Goal: Transaction & Acquisition: Purchase product/service

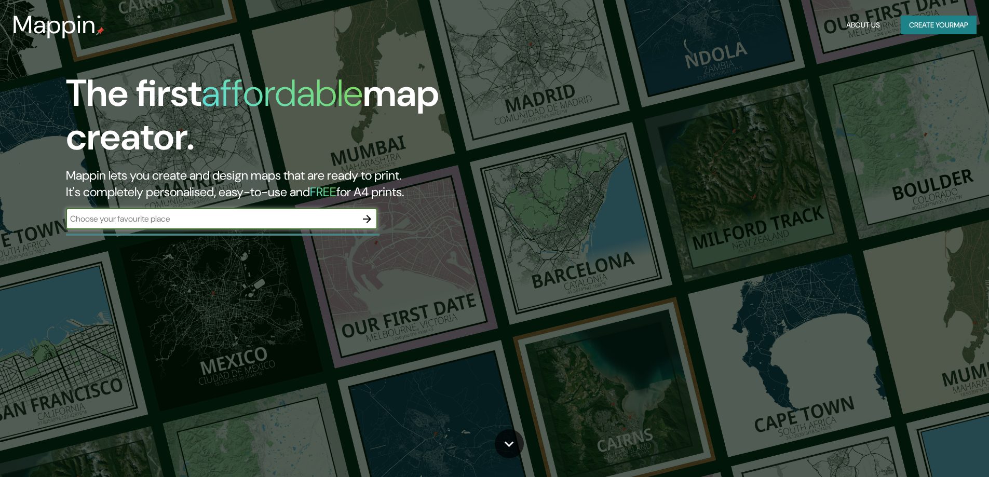
click at [176, 214] on input "text" at bounding box center [211, 219] width 291 height 12
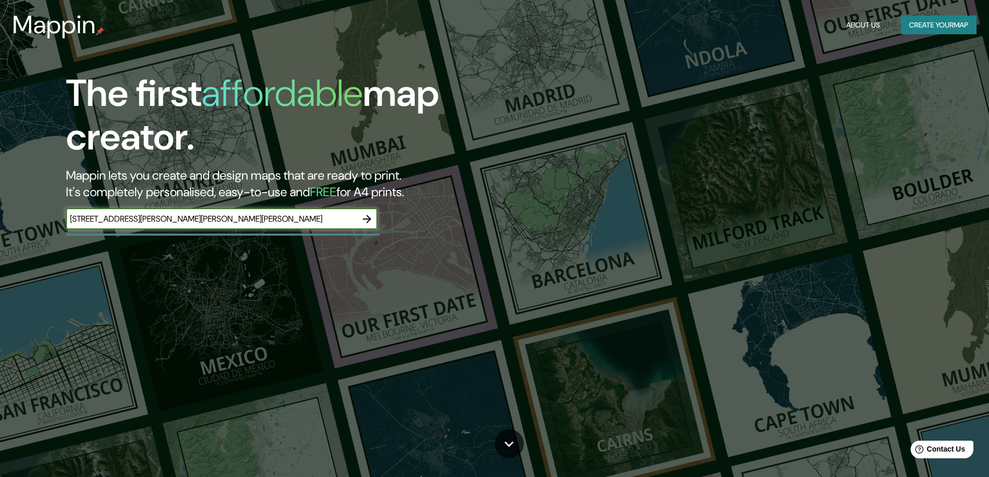
type input "[STREET_ADDRESS][PERSON_NAME][PERSON_NAME][PERSON_NAME]"
click at [370, 220] on icon "button" at bounding box center [367, 219] width 8 height 8
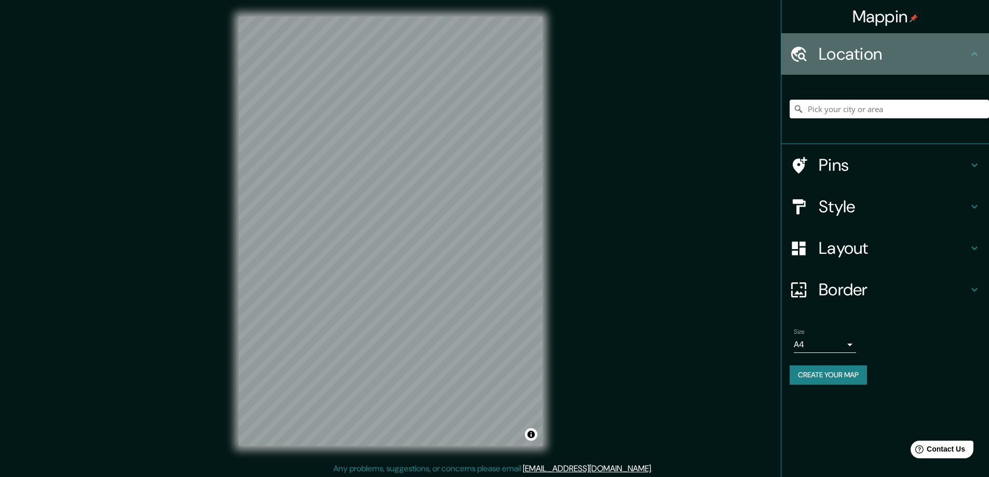
click at [941, 52] on h4 "Location" at bounding box center [894, 54] width 150 height 21
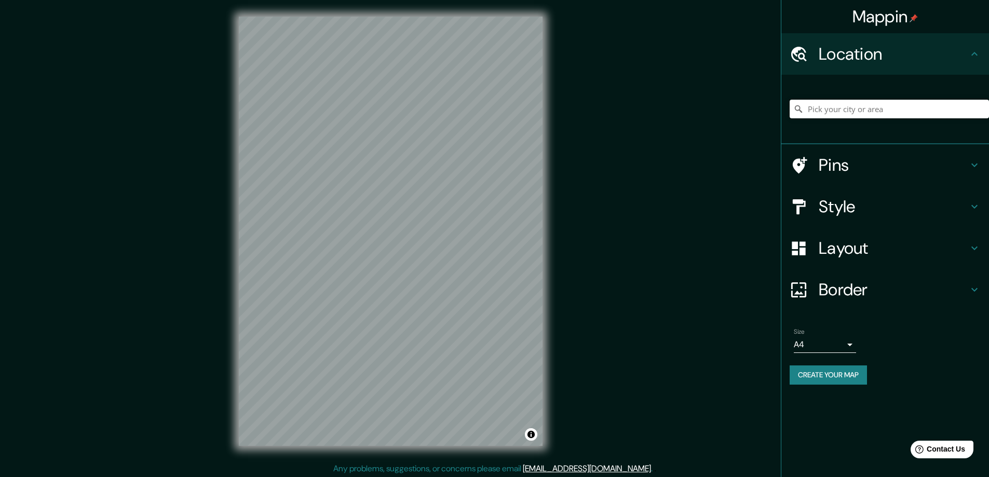
click at [862, 116] on input "Pick your city or area" at bounding box center [889, 109] width 199 height 19
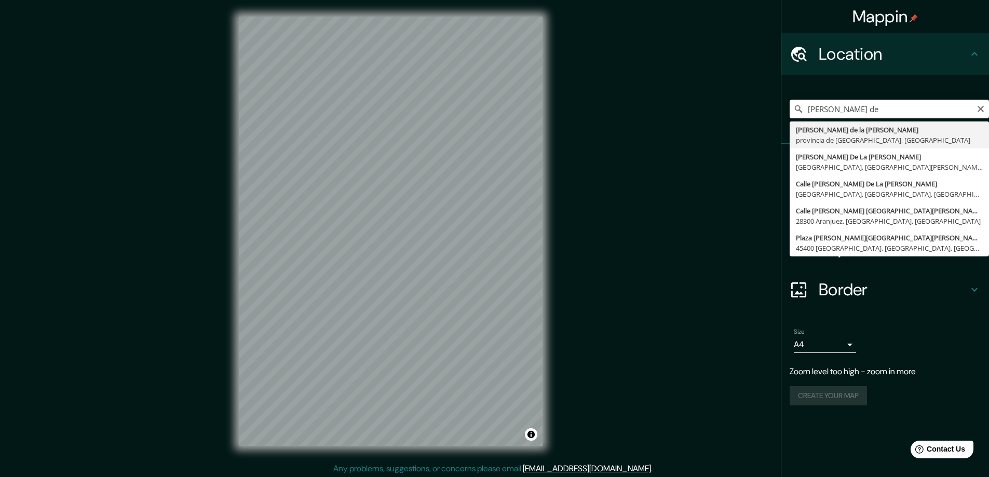
type input "[PERSON_NAME][GEOGRAPHIC_DATA][PERSON_NAME], provincia de [GEOGRAPHIC_DATA], [G…"
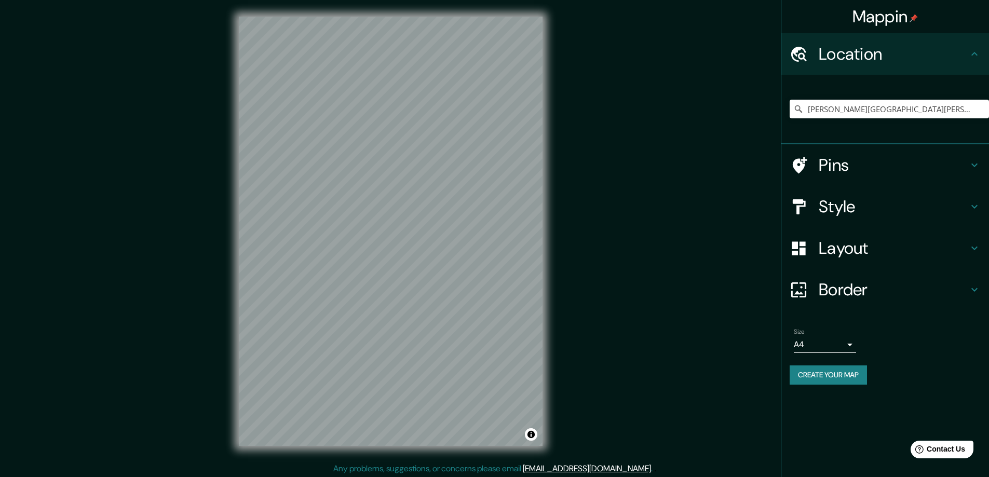
click at [881, 161] on h4 "Pins" at bounding box center [894, 165] width 150 height 21
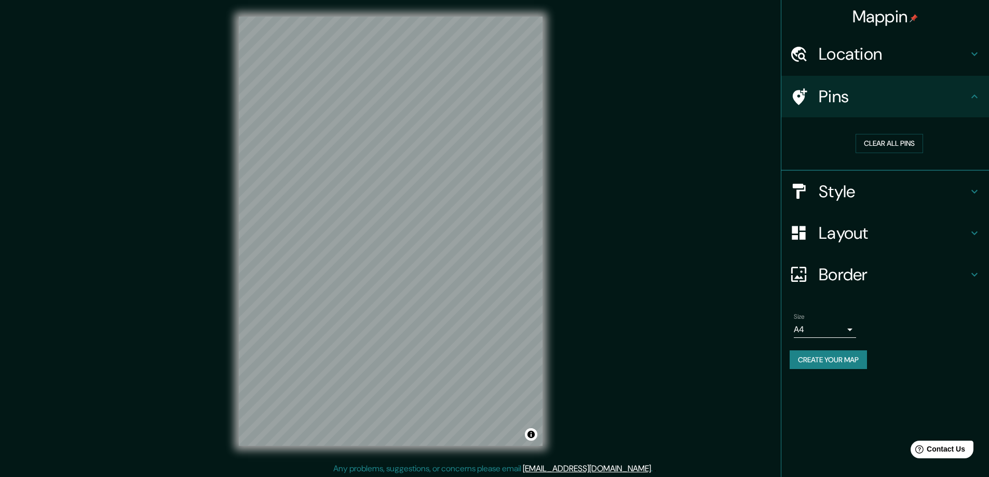
click at [853, 181] on h4 "Style" at bounding box center [894, 191] width 150 height 21
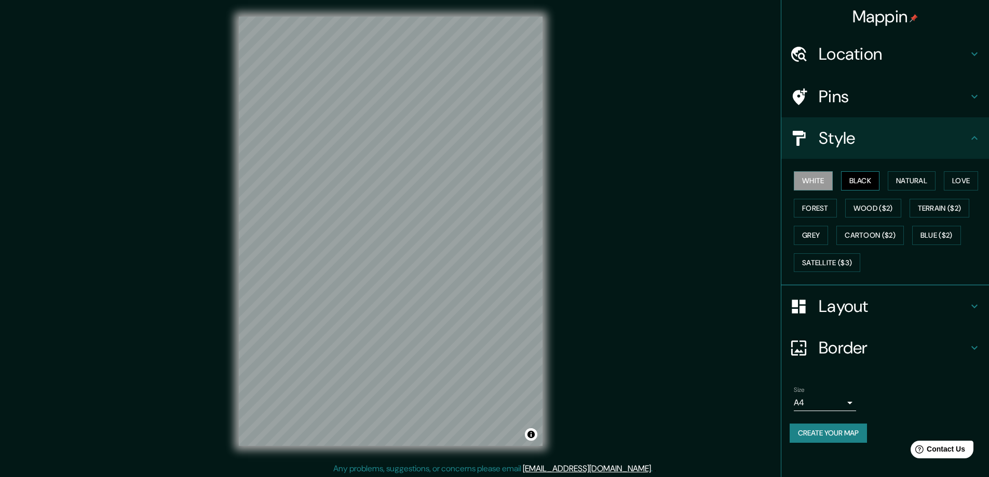
click at [849, 181] on button "Black" at bounding box center [860, 180] width 39 height 19
click at [819, 181] on button "White" at bounding box center [813, 180] width 39 height 19
click at [914, 176] on button "Natural" at bounding box center [912, 180] width 48 height 19
click at [963, 176] on button "Love" at bounding box center [961, 180] width 34 height 19
click at [954, 203] on button "Terrain ($2)" at bounding box center [940, 208] width 60 height 19
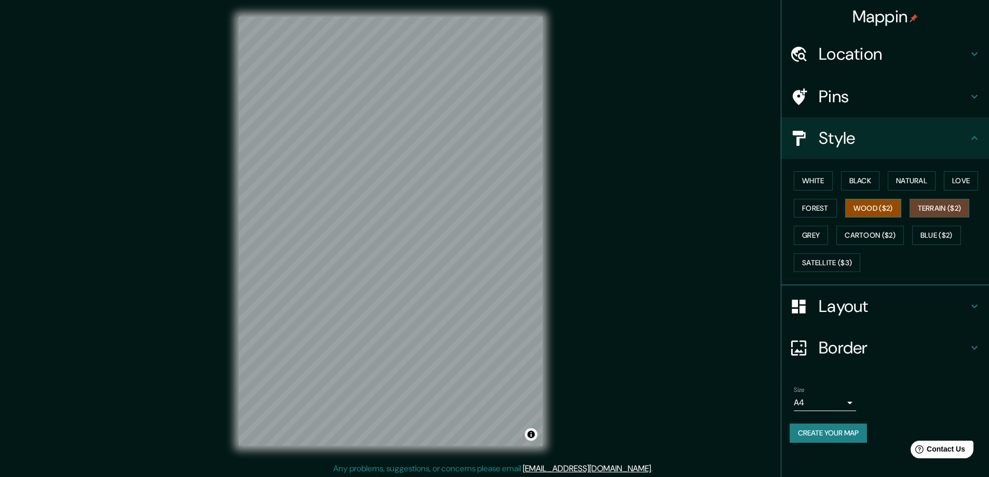
click at [885, 206] on button "Wood ($2)" at bounding box center [873, 208] width 56 height 19
click at [826, 206] on button "Forest" at bounding box center [815, 208] width 43 height 19
click at [904, 208] on div "White Black Natural Love Forest Wood ($2) Terrain ($2) Grey Cartoon ($2) Blue (…" at bounding box center [889, 221] width 199 height 109
click at [877, 224] on div "White Black Natural Love Forest Wood ($2) Terrain ($2) Grey Cartoon ($2) Blue (…" at bounding box center [889, 221] width 199 height 109
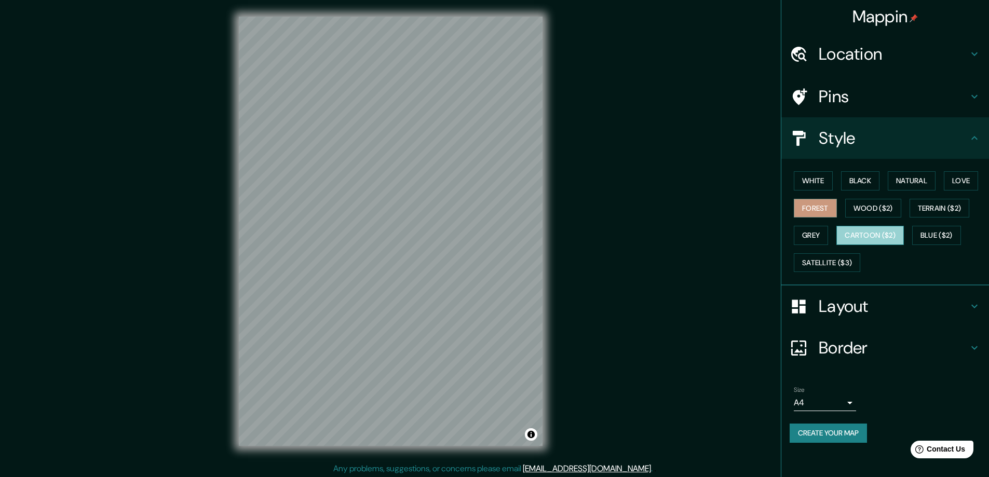
click at [872, 243] on button "Cartoon ($2)" at bounding box center [871, 235] width 68 height 19
click at [811, 237] on button "Grey" at bounding box center [811, 235] width 34 height 19
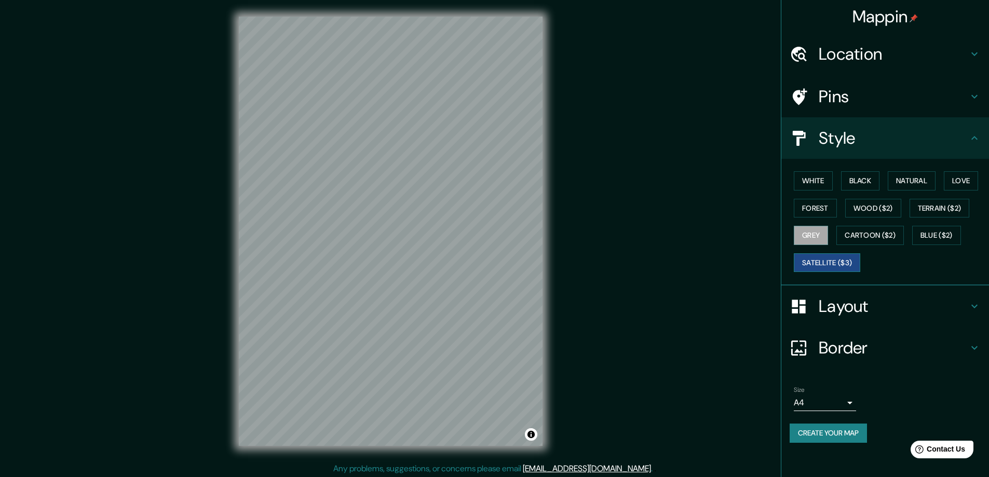
click at [839, 258] on button "Satellite ($3)" at bounding box center [827, 262] width 66 height 19
click at [817, 175] on button "White" at bounding box center [813, 180] width 39 height 19
click at [837, 314] on h4 "Layout" at bounding box center [894, 306] width 150 height 21
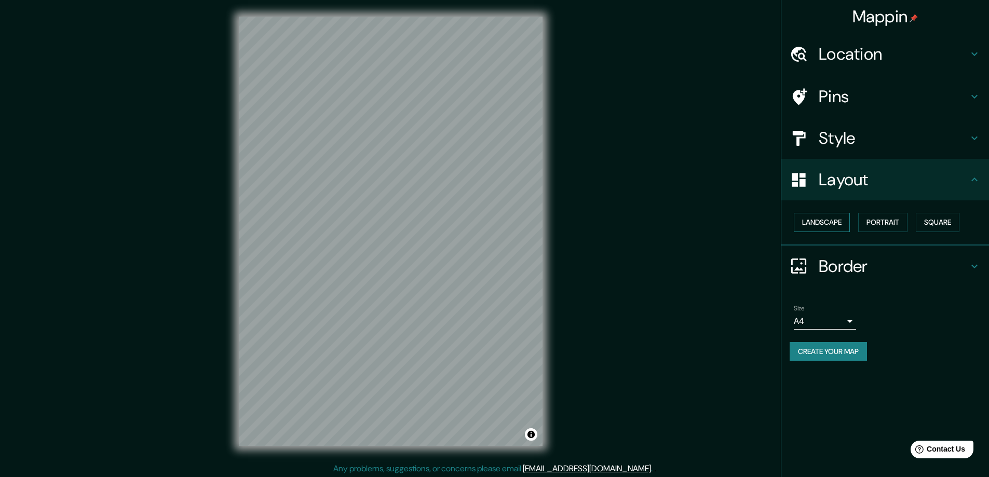
click at [836, 225] on button "Landscape" at bounding box center [822, 222] width 56 height 19
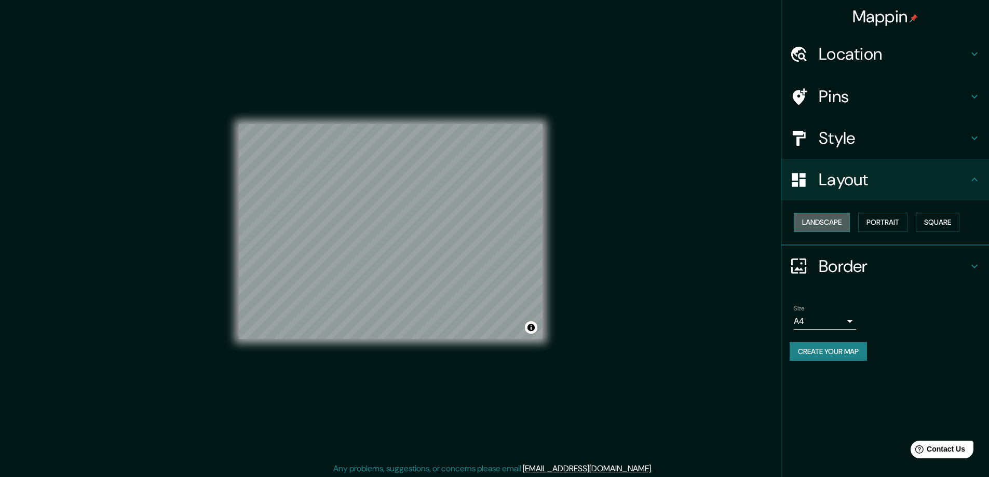
click at [836, 225] on button "Landscape" at bounding box center [822, 222] width 56 height 19
click at [881, 223] on button "Portrait" at bounding box center [882, 222] width 49 height 19
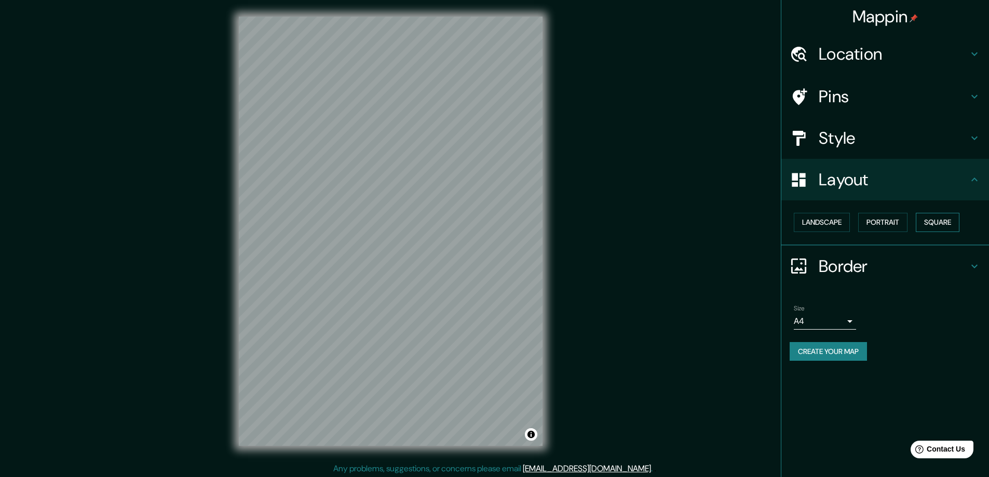
click at [937, 219] on button "Square" at bounding box center [938, 222] width 44 height 19
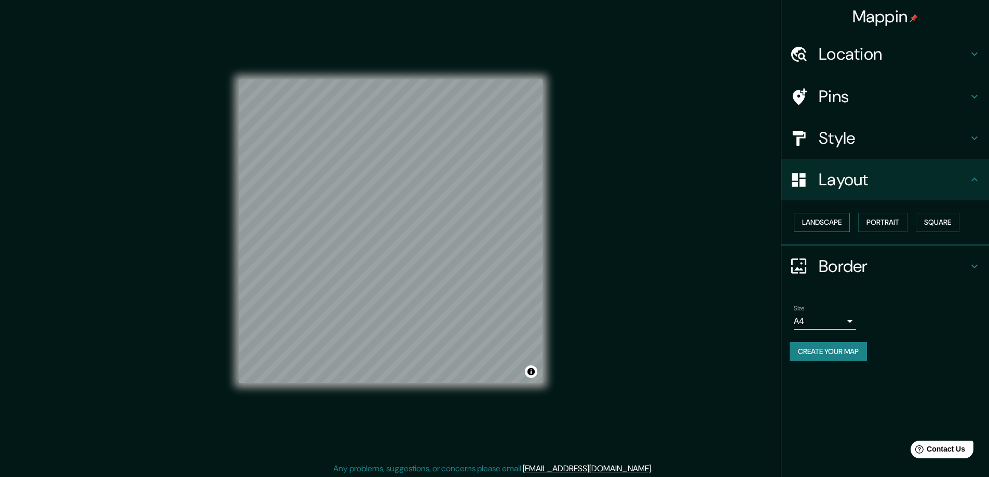
click at [843, 219] on button "Landscape" at bounding box center [822, 222] width 56 height 19
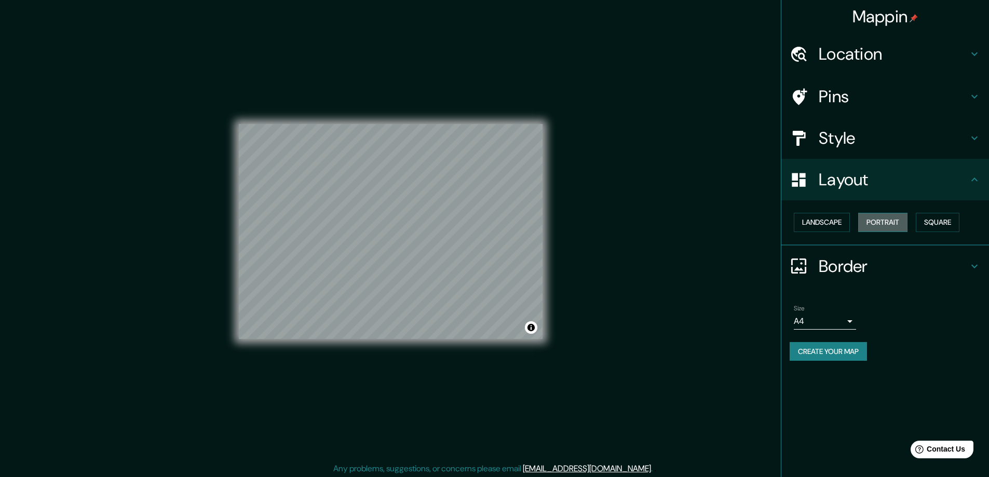
click at [871, 219] on button "Portrait" at bounding box center [882, 222] width 49 height 19
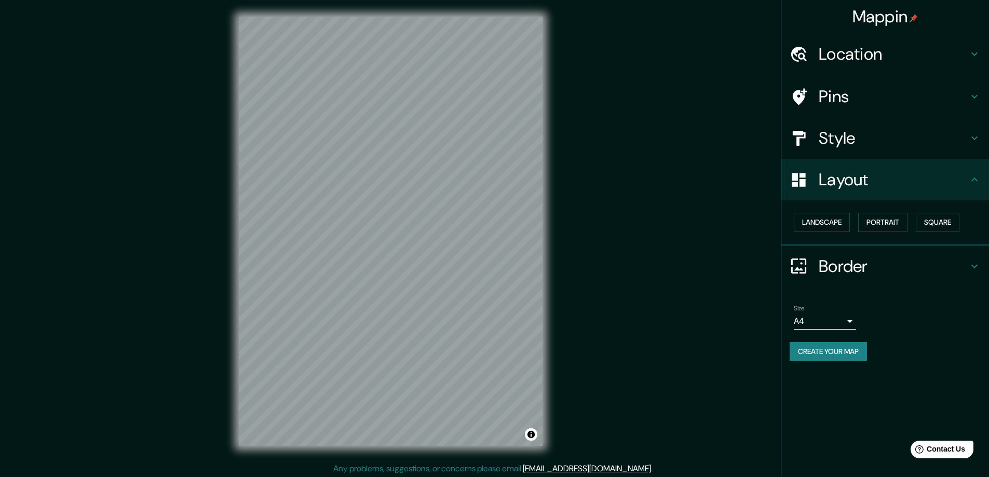
click at [845, 176] on h4 "Layout" at bounding box center [894, 179] width 150 height 21
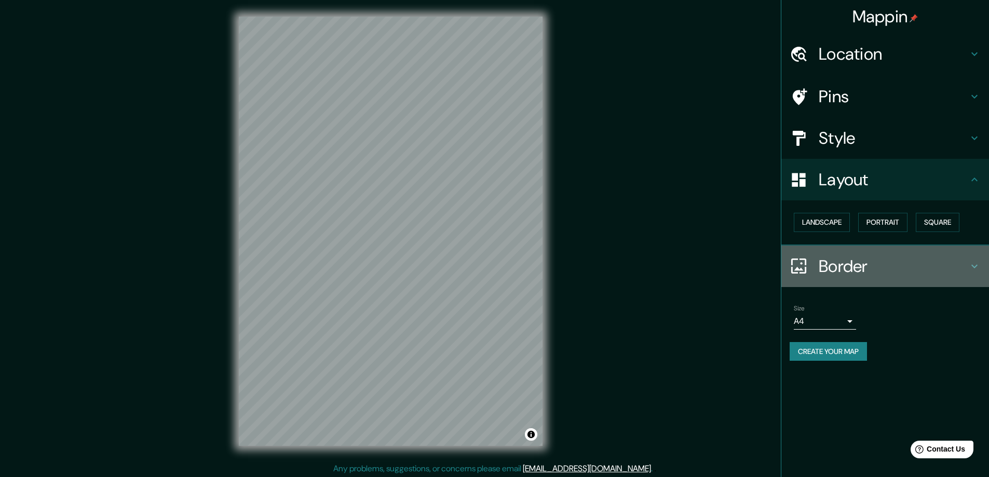
click at [842, 256] on h4 "Border" at bounding box center [894, 266] width 150 height 21
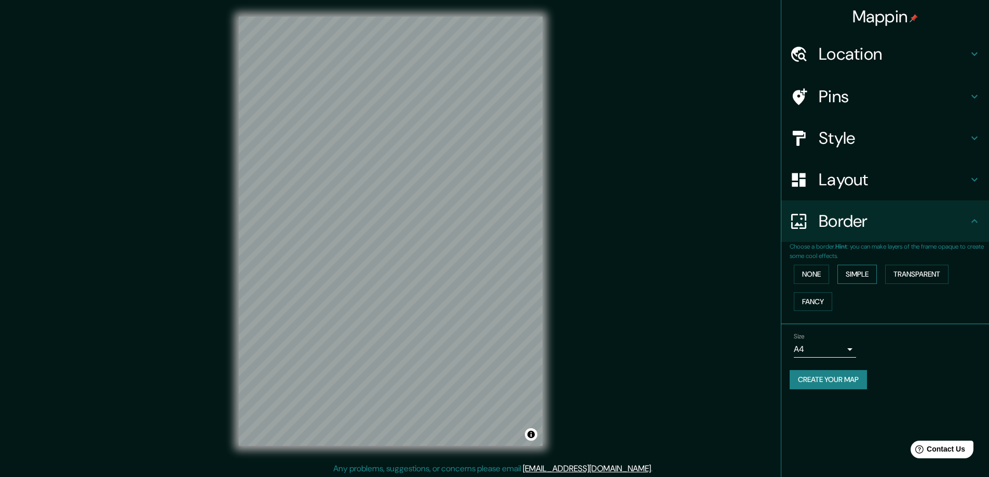
click at [852, 276] on button "Simple" at bounding box center [857, 274] width 39 height 19
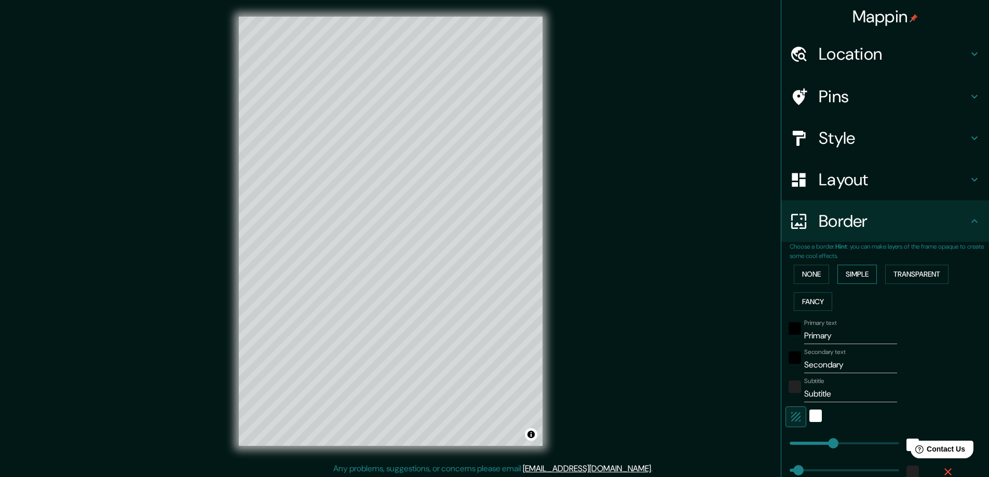
click at [852, 276] on button "Simple" at bounding box center [857, 274] width 39 height 19
type input "47"
click at [809, 276] on button "None" at bounding box center [811, 274] width 35 height 19
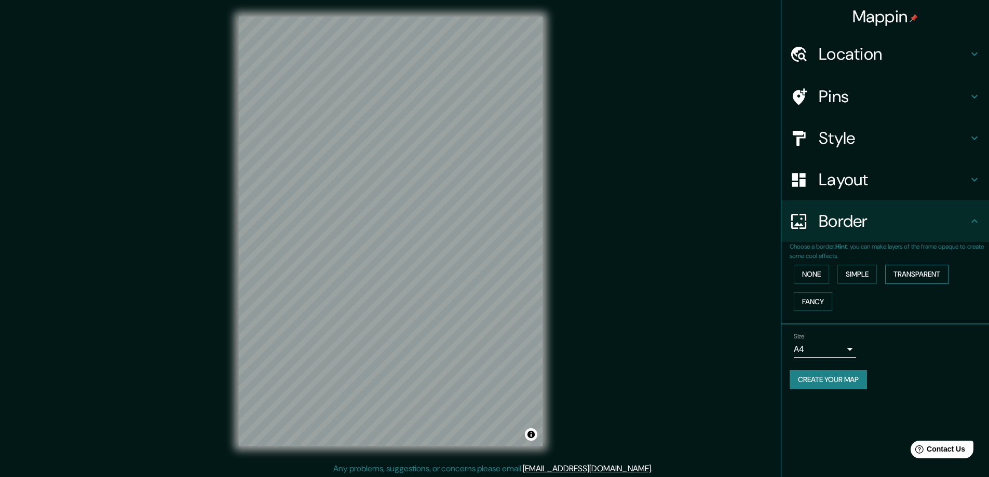
click at [941, 273] on button "Transparent" at bounding box center [916, 274] width 63 height 19
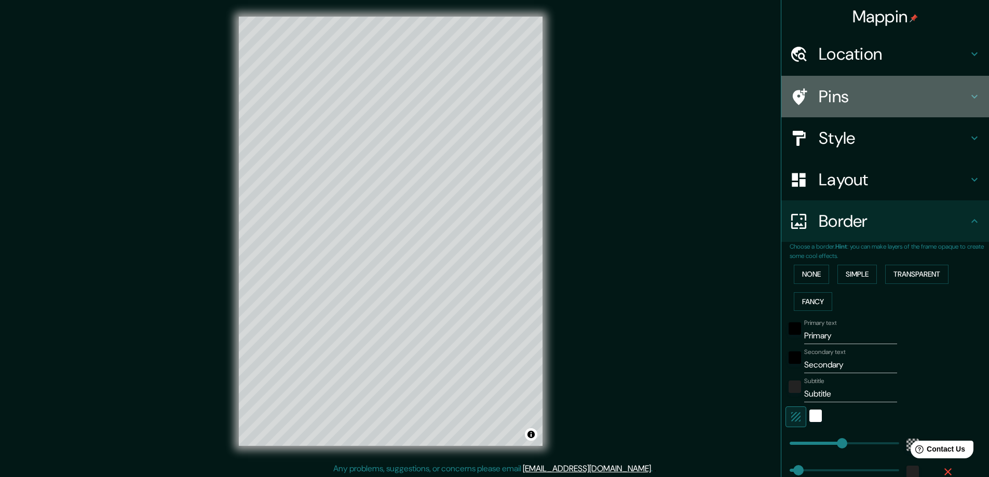
click at [887, 91] on h4 "Pins" at bounding box center [894, 96] width 150 height 21
type input "281"
type input "47"
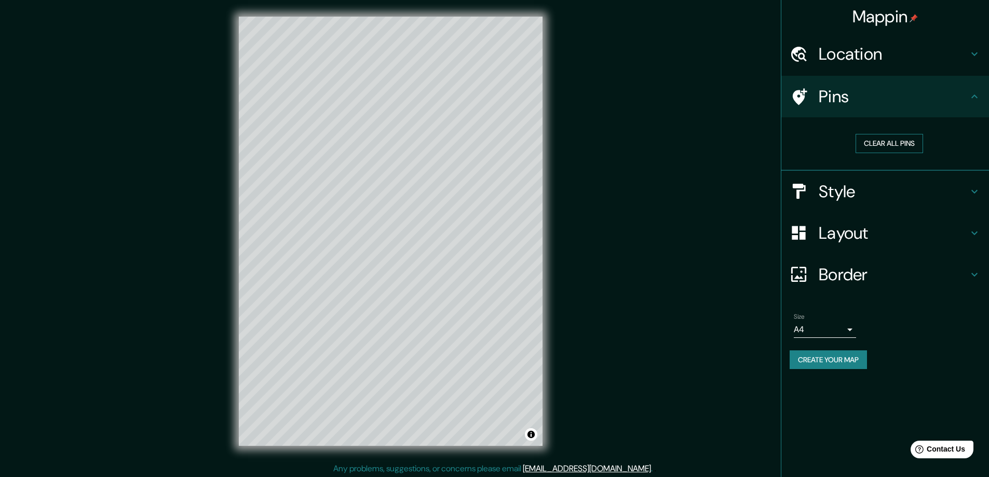
click at [885, 145] on button "Clear all pins" at bounding box center [890, 143] width 68 height 19
click at [906, 50] on h4 "Location" at bounding box center [894, 54] width 150 height 21
type input "281"
type input "47"
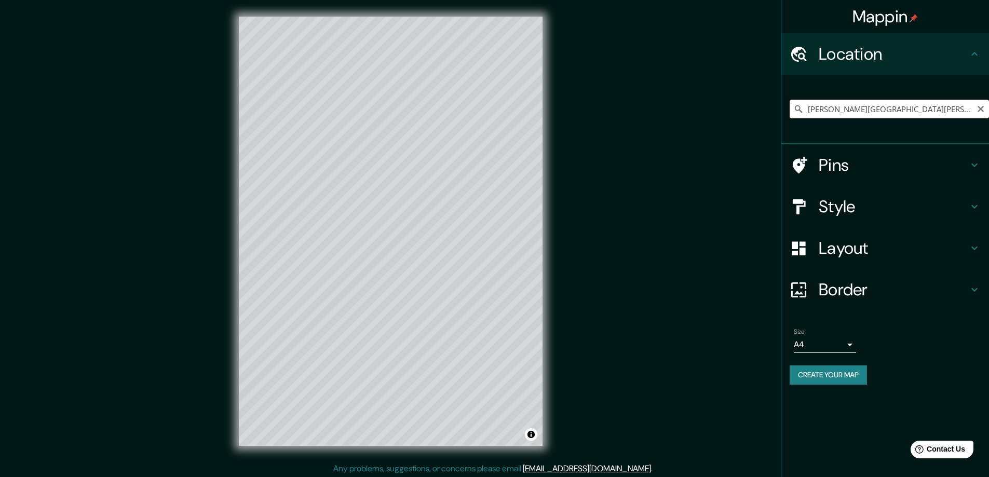
click at [894, 110] on input "[PERSON_NAME][GEOGRAPHIC_DATA][PERSON_NAME], provincia de [GEOGRAPHIC_DATA], [G…" at bounding box center [889, 109] width 199 height 19
drag, startPoint x: 884, startPoint y: 110, endPoint x: 997, endPoint y: 109, distance: 112.2
click at [989, 109] on html "Mappin Location [PERSON_NAME][GEOGRAPHIC_DATA][PERSON_NAME], [GEOGRAPHIC_DATA],…" at bounding box center [494, 238] width 989 height 477
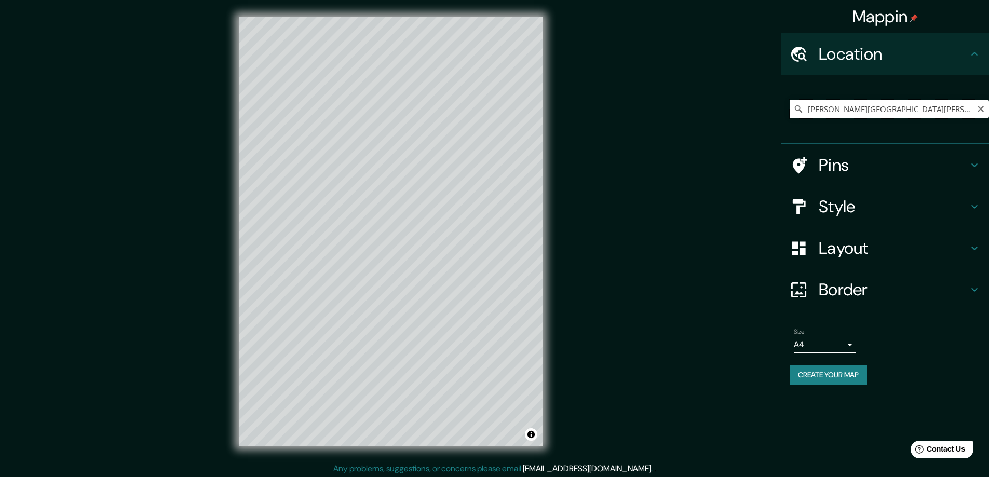
click at [888, 106] on input "[PERSON_NAME][GEOGRAPHIC_DATA][PERSON_NAME], provincia de [GEOGRAPHIC_DATA], [G…" at bounding box center [889, 109] width 199 height 19
drag, startPoint x: 886, startPoint y: 106, endPoint x: 997, endPoint y: 93, distance: 111.3
click at [989, 93] on html "Mappin Location [PERSON_NAME][GEOGRAPHIC_DATA][PERSON_NAME], [GEOGRAPHIC_DATA],…" at bounding box center [494, 238] width 989 height 477
paste input "C. [PERSON_NAME] [PERSON_NAME], 23"
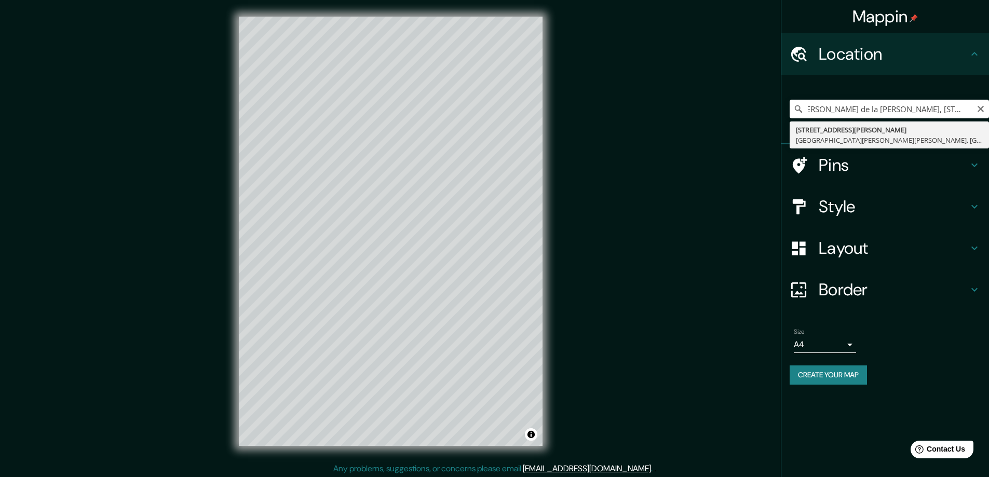
type input "[STREET_ADDRESS][PERSON_NAME][PERSON_NAME][PERSON_NAME]"
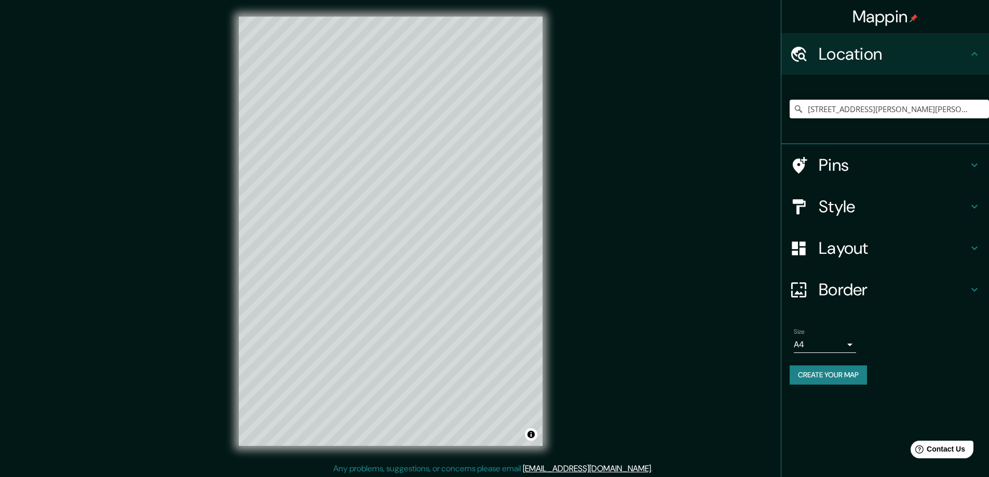
click at [853, 343] on body "Mappin Location [STREET_ADDRESS][PERSON_NAME][PERSON_NAME][PERSON_NAME] Pins St…" at bounding box center [494, 238] width 989 height 477
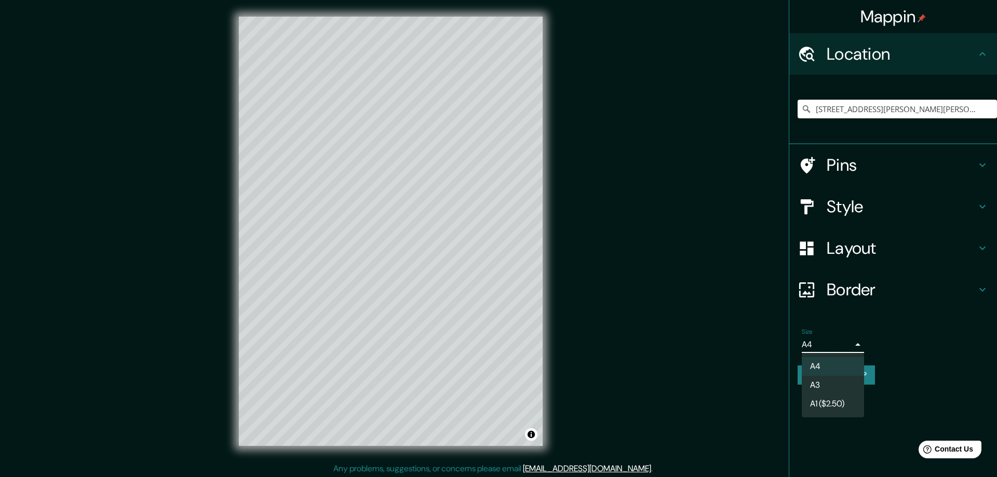
click at [835, 381] on li "A3" at bounding box center [833, 385] width 62 height 19
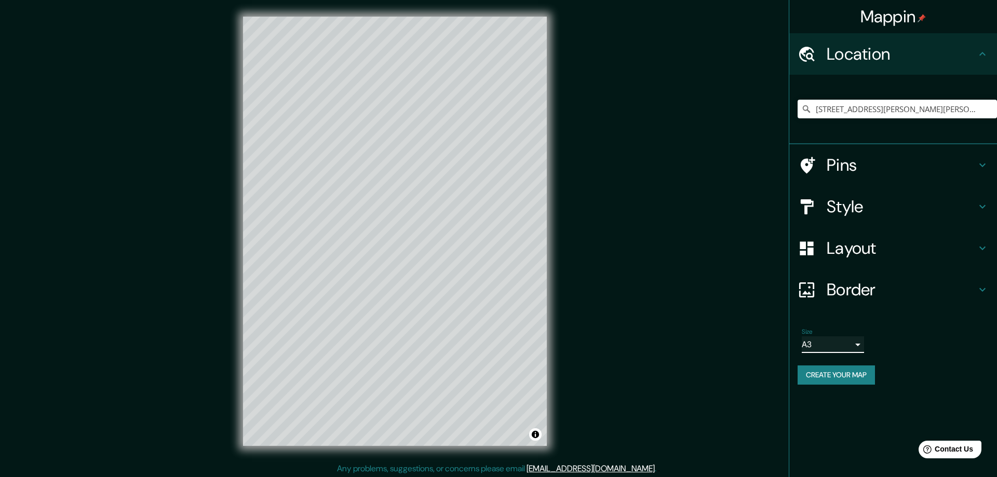
type input "a4"
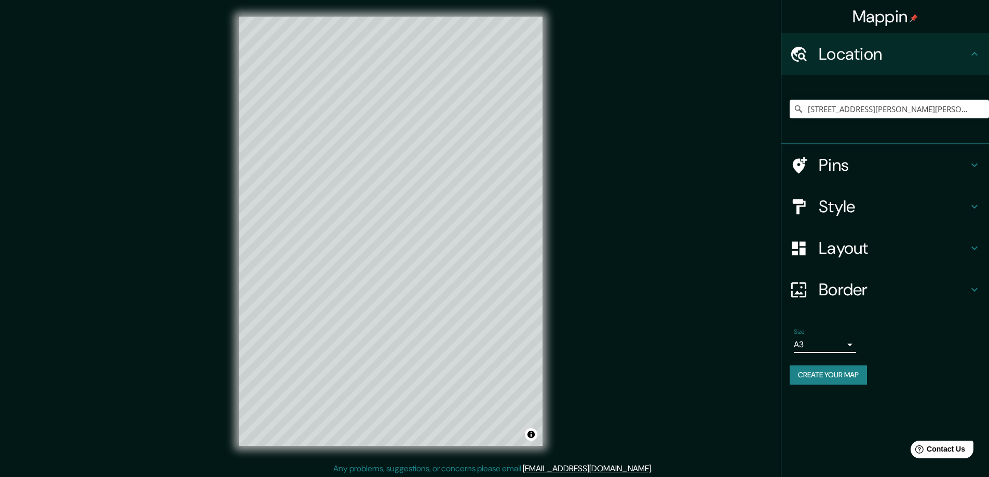
click at [871, 286] on h4 "Border" at bounding box center [894, 289] width 150 height 21
type input "281"
type input "47"
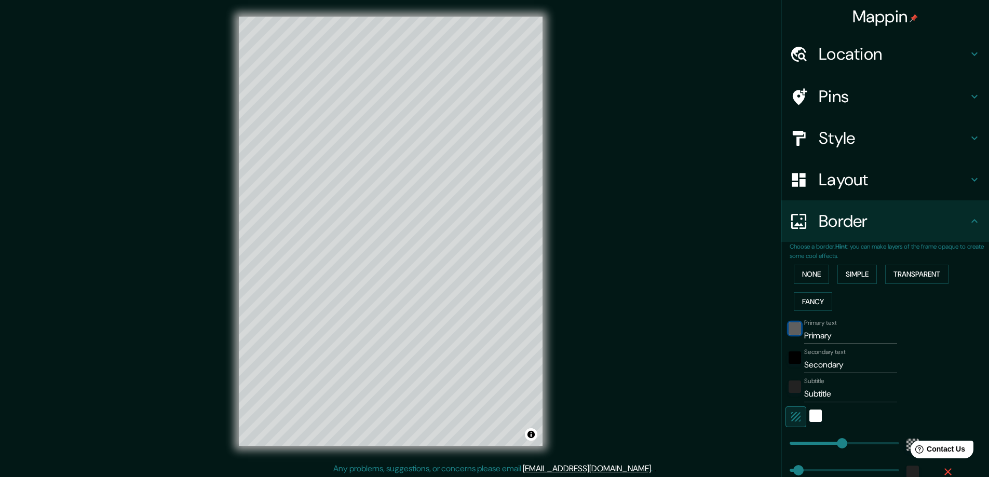
click at [790, 334] on div "black" at bounding box center [795, 328] width 12 height 12
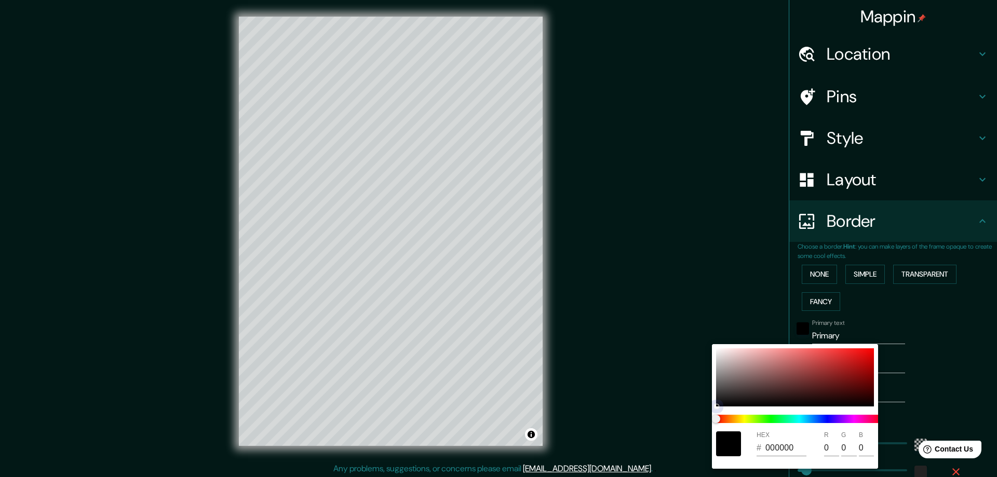
type input "281"
type input "47"
type input "ED1515"
type input "237"
type input "21"
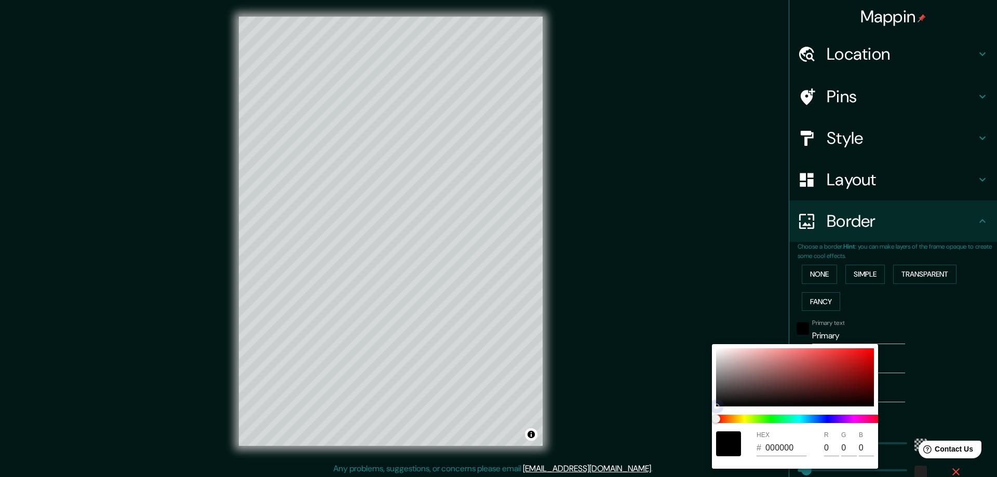
type input "21"
drag, startPoint x: 900, startPoint y: 331, endPoint x: 909, endPoint y: 324, distance: 11.8
click at [909, 324] on div "HEX # ED1515 R 237 G 21 B 21" at bounding box center [498, 238] width 997 height 477
click at [948, 298] on div at bounding box center [498, 238] width 997 height 477
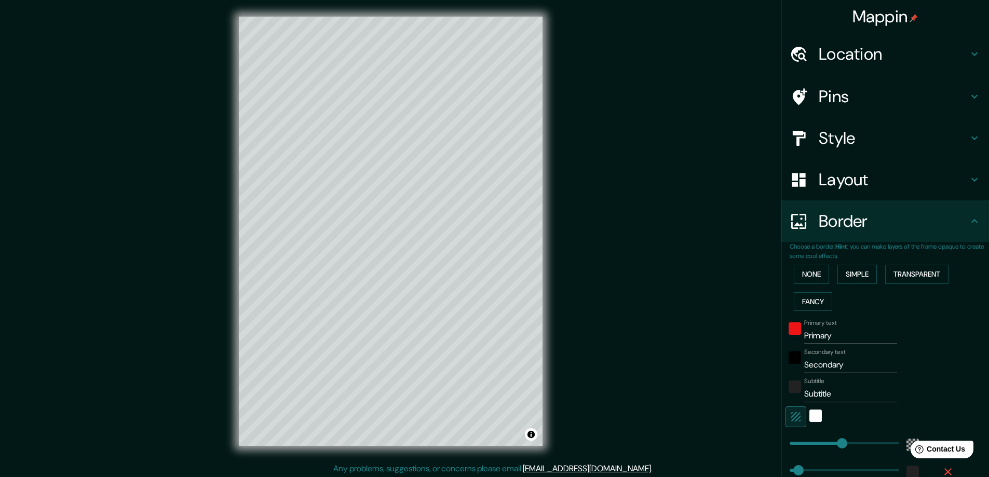
click at [813, 335] on input "Primary" at bounding box center [850, 336] width 93 height 17
click at [851, 185] on h4 "Layout" at bounding box center [894, 179] width 150 height 21
type input "281"
type input "47"
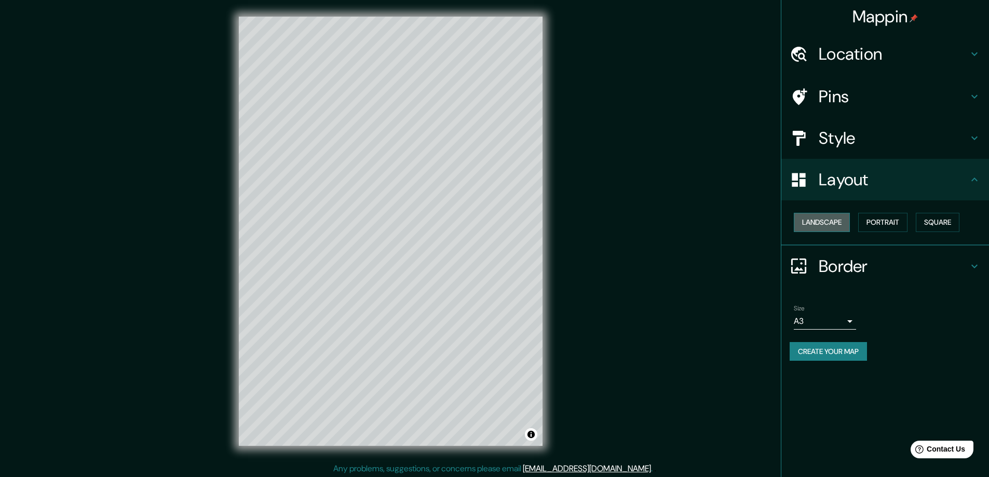
click at [830, 214] on button "Landscape" at bounding box center [822, 222] width 56 height 19
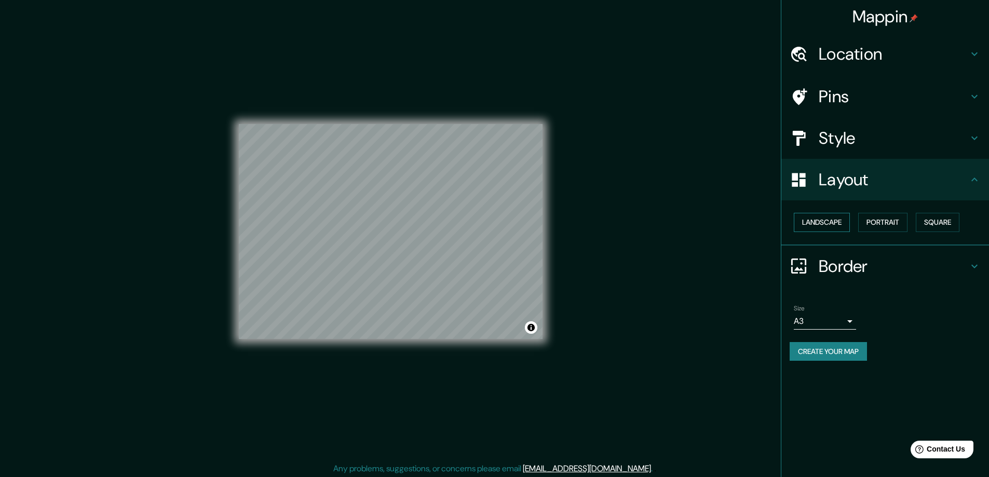
click at [830, 214] on button "Landscape" at bounding box center [822, 222] width 56 height 19
click at [875, 215] on button "Portrait" at bounding box center [882, 222] width 49 height 19
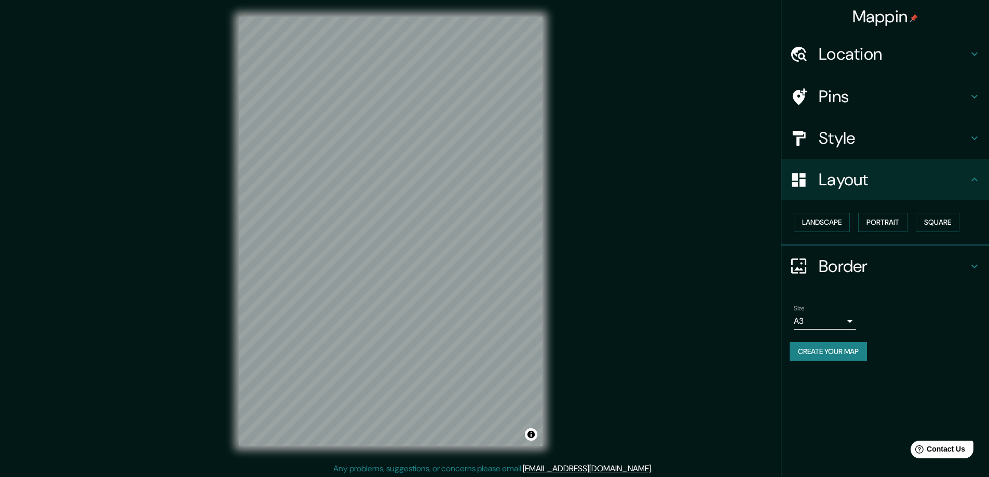
drag, startPoint x: 871, startPoint y: 119, endPoint x: 871, endPoint y: 126, distance: 6.8
click at [871, 120] on div "Style" at bounding box center [886, 138] width 208 height 42
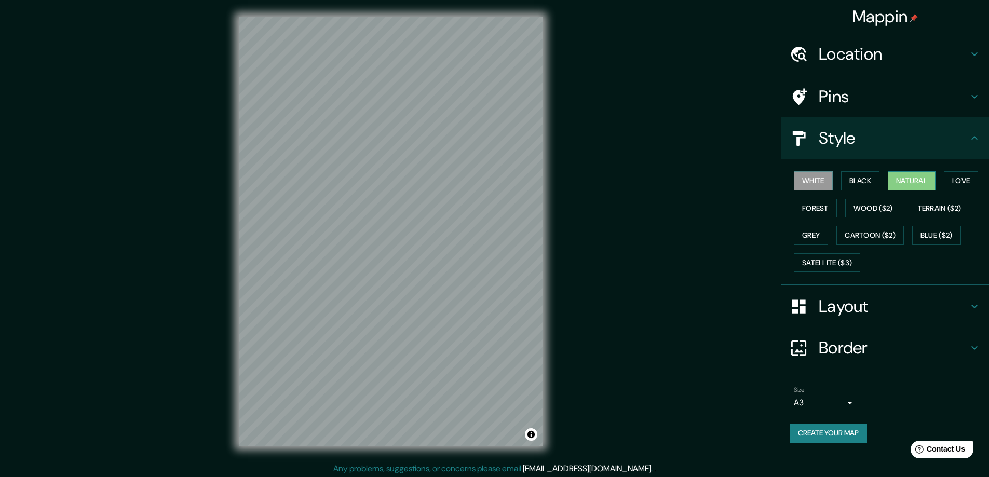
click at [933, 174] on button "Natural" at bounding box center [912, 180] width 48 height 19
click at [943, 209] on button "Terrain ($2)" at bounding box center [940, 208] width 60 height 19
click at [909, 184] on button "Natural" at bounding box center [912, 180] width 48 height 19
click at [928, 237] on button "Blue ($2)" at bounding box center [936, 235] width 49 height 19
click at [924, 178] on button "Natural" at bounding box center [912, 180] width 48 height 19
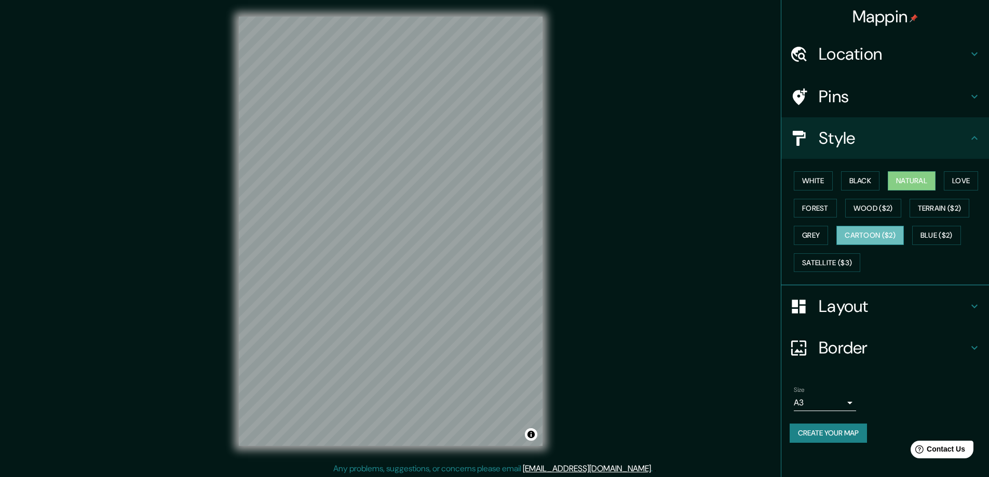
click at [875, 231] on button "Cartoon ($2)" at bounding box center [871, 235] width 68 height 19
click at [909, 231] on div "White Black Natural Love Forest Wood ($2) Terrain ($2) Grey Cartoon ($2) Blue (…" at bounding box center [889, 221] width 199 height 109
click at [922, 229] on button "Blue ($2)" at bounding box center [936, 235] width 49 height 19
click at [862, 233] on button "Cartoon ($2)" at bounding box center [871, 235] width 68 height 19
click at [817, 236] on button "Grey" at bounding box center [811, 235] width 34 height 19
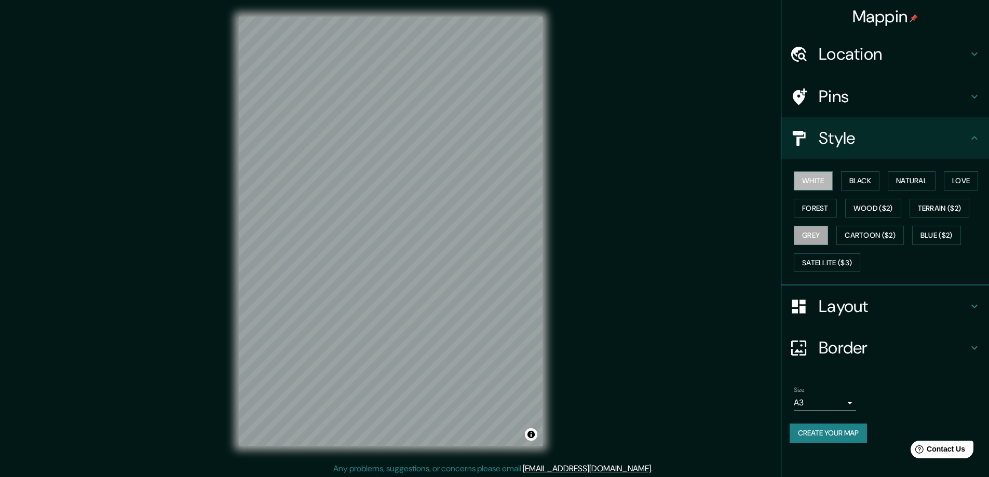
click at [822, 182] on button "White" at bounding box center [813, 180] width 39 height 19
click at [885, 177] on div "White Black Natural Love Forest Wood ($2) Terrain ($2) Grey Cartoon ($2) Blue (…" at bounding box center [889, 221] width 199 height 109
click at [903, 177] on button "Natural" at bounding box center [912, 180] width 48 height 19
click at [864, 179] on button "Black" at bounding box center [860, 180] width 39 height 19
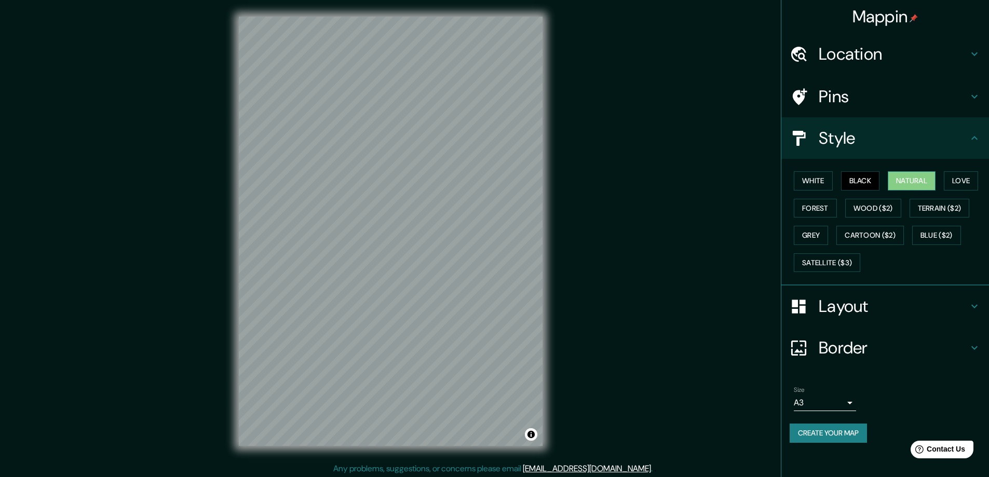
click at [906, 178] on button "Natural" at bounding box center [912, 180] width 48 height 19
click at [877, 113] on div "Pins" at bounding box center [886, 97] width 208 height 42
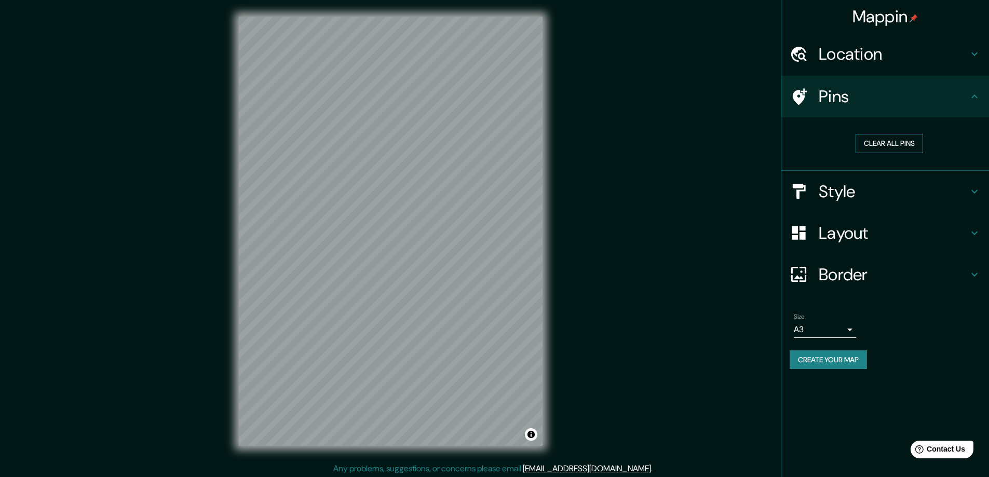
click at [889, 140] on button "Clear all pins" at bounding box center [890, 143] width 68 height 19
click at [881, 141] on button "Clear all pins" at bounding box center [890, 143] width 68 height 19
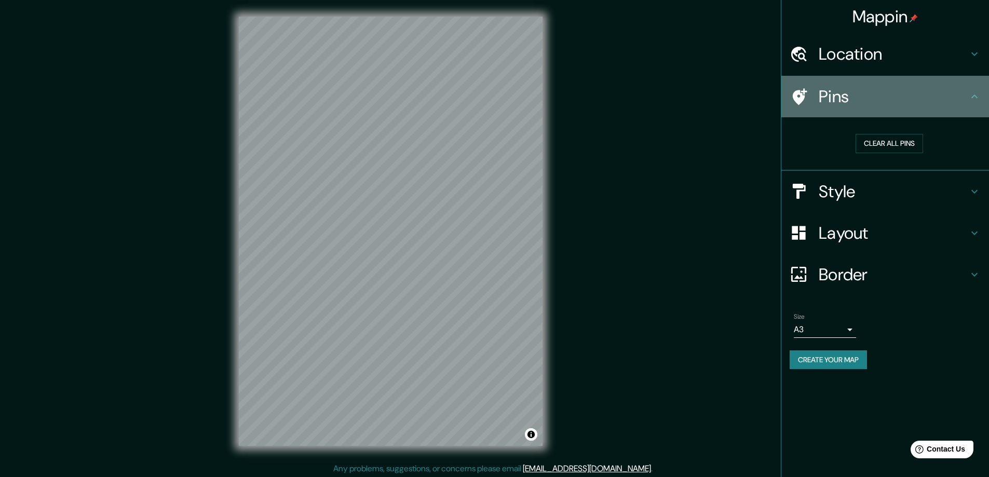
click at [870, 96] on h4 "Pins" at bounding box center [894, 96] width 150 height 21
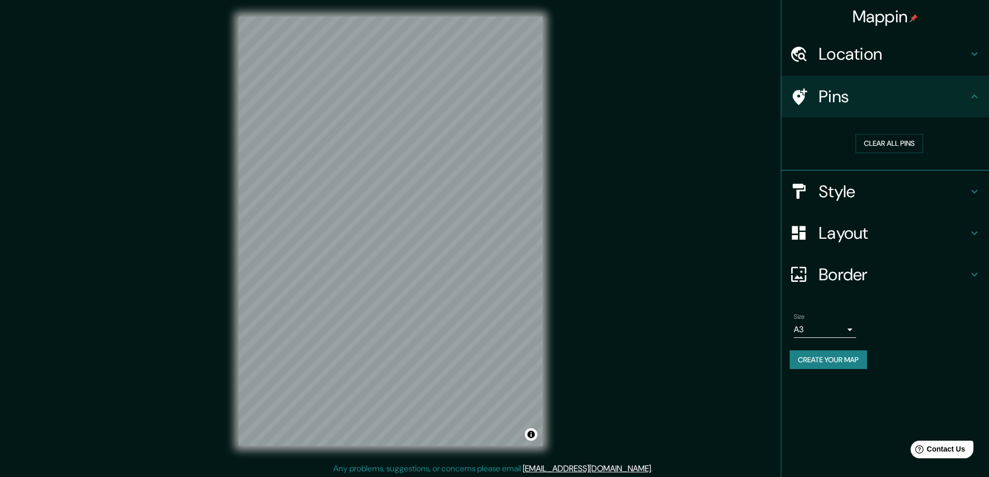
click at [882, 51] on h4 "Location" at bounding box center [894, 54] width 150 height 21
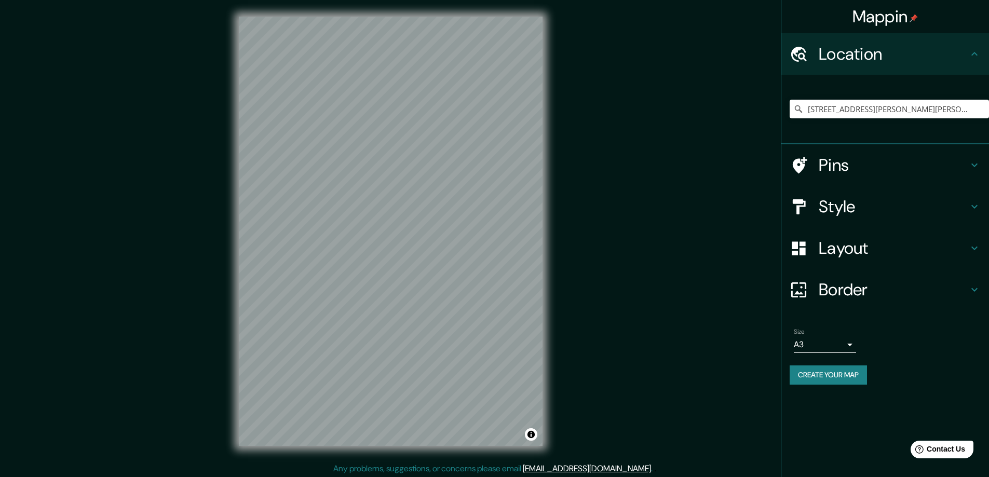
click at [855, 292] on h4 "Border" at bounding box center [894, 289] width 150 height 21
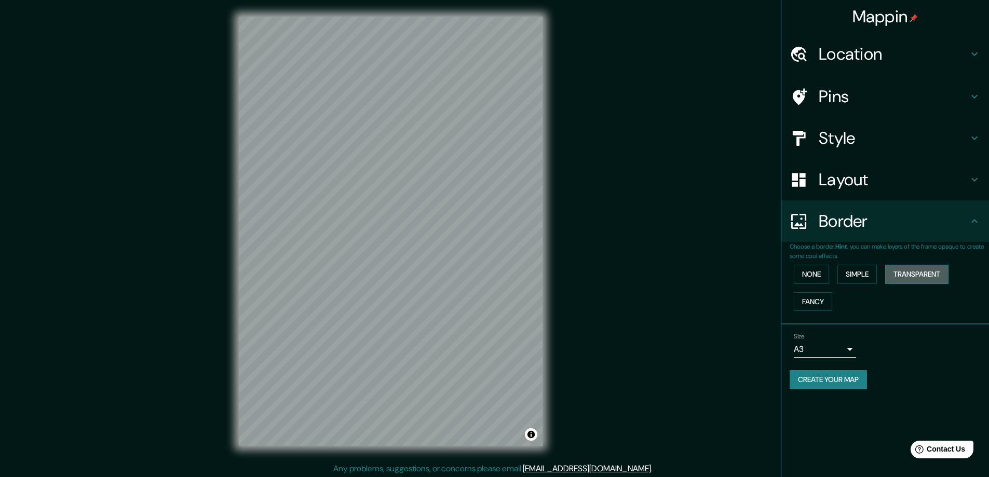
click at [917, 271] on button "Transparent" at bounding box center [916, 274] width 63 height 19
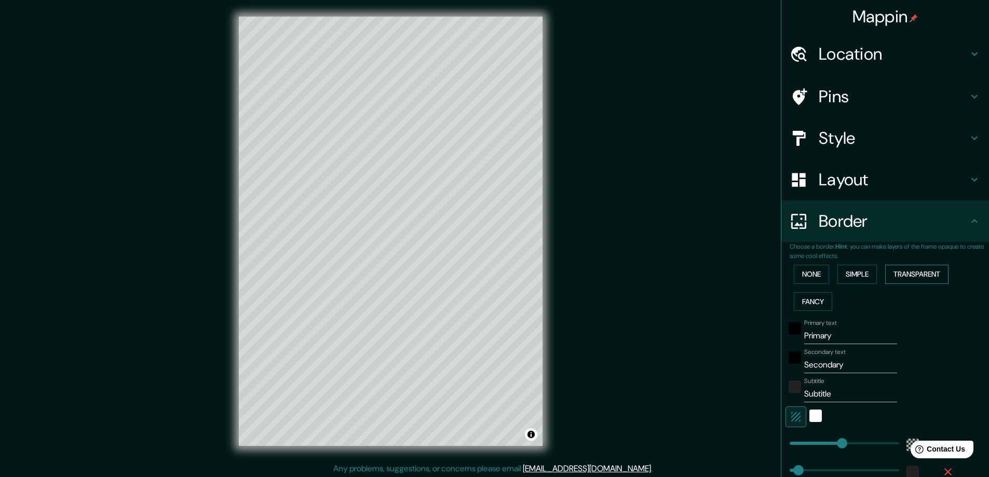
click at [917, 271] on button "Transparent" at bounding box center [916, 274] width 63 height 19
type input "281"
type input "47"
click at [811, 274] on button "None" at bounding box center [811, 274] width 35 height 19
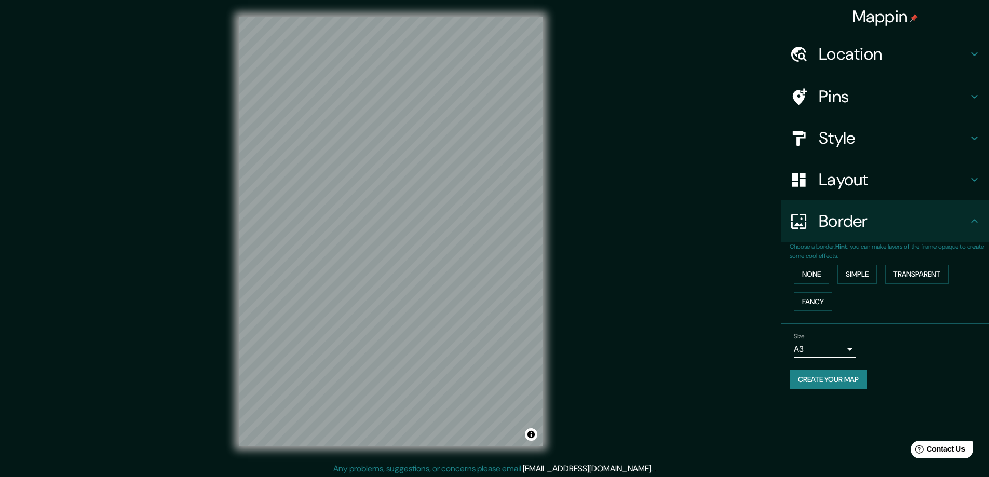
click at [849, 96] on h4 "Pins" at bounding box center [894, 96] width 150 height 21
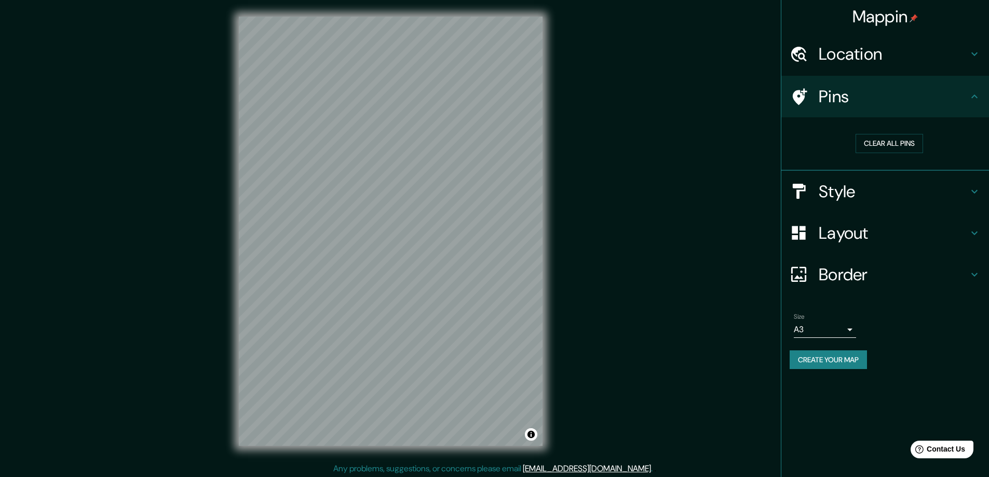
click at [853, 190] on h4 "Style" at bounding box center [894, 191] width 150 height 21
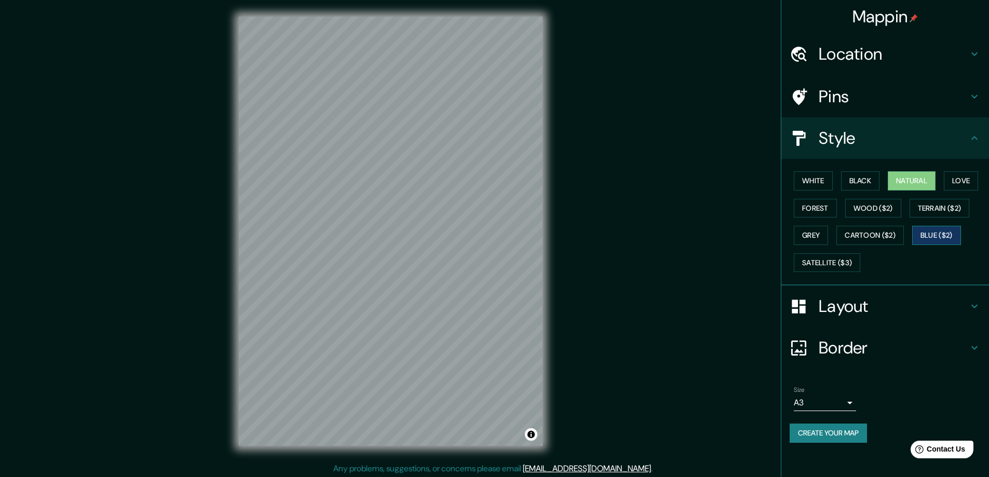
click at [933, 232] on button "Blue ($2)" at bounding box center [936, 235] width 49 height 19
click at [918, 181] on button "Natural" at bounding box center [912, 180] width 48 height 19
click at [954, 241] on button "Blue ($2)" at bounding box center [936, 235] width 49 height 19
drag, startPoint x: 924, startPoint y: 262, endPoint x: 891, endPoint y: 260, distance: 33.3
click at [924, 262] on div "White Black Natural Love Forest Wood ($2) Terrain ($2) Grey Cartoon ($2) Blue (…" at bounding box center [889, 221] width 199 height 109
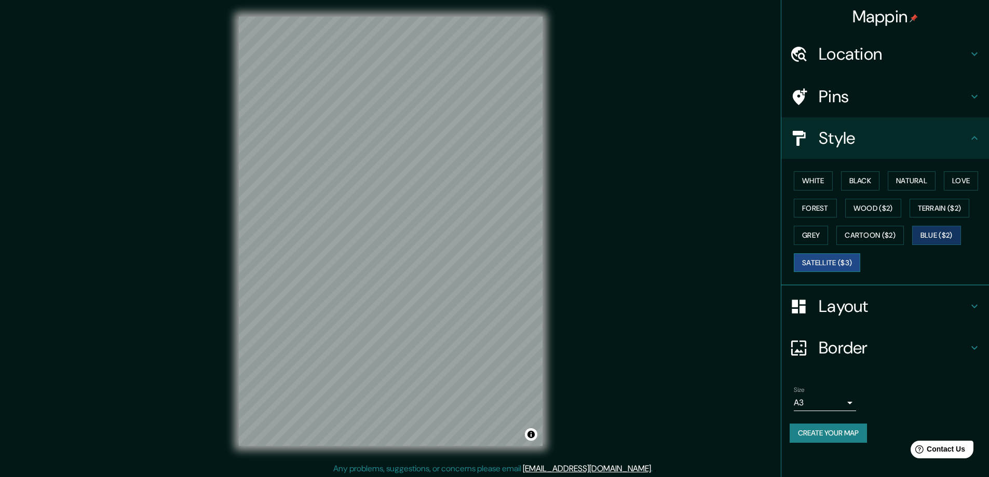
click at [832, 260] on button "Satellite ($3)" at bounding box center [827, 262] width 66 height 19
drag, startPoint x: 879, startPoint y: 220, endPoint x: 876, endPoint y: 228, distance: 9.2
click at [878, 220] on div "White Black Natural Love Forest Wood ($2) Terrain ($2) Grey Cartoon ($2) Blue (…" at bounding box center [889, 221] width 199 height 109
click at [876, 228] on button "Cartoon ($2)" at bounding box center [871, 235] width 68 height 19
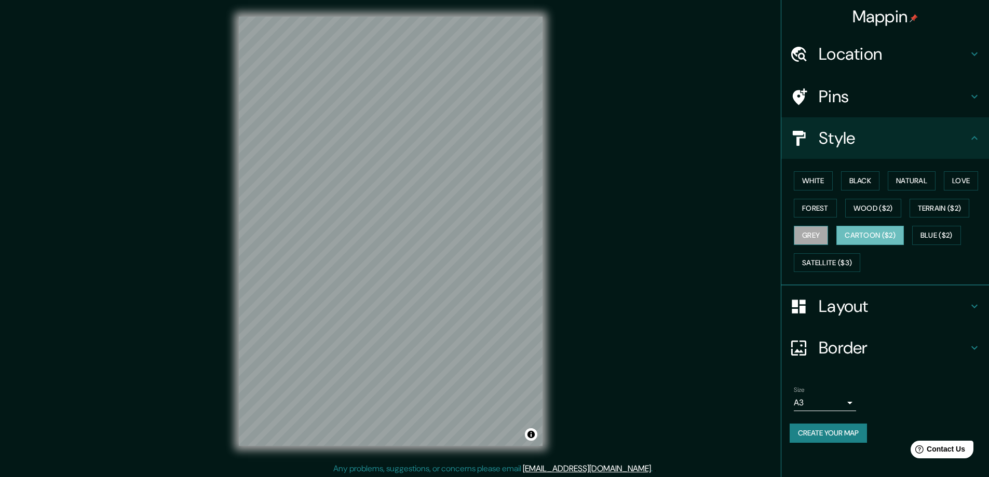
click at [810, 233] on button "Grey" at bounding box center [811, 235] width 34 height 19
click at [970, 201] on button "Terrain ($2)" at bounding box center [940, 208] width 60 height 19
click at [964, 181] on button "Love" at bounding box center [961, 180] width 34 height 19
click at [924, 182] on button "Natural" at bounding box center [912, 180] width 48 height 19
click at [883, 211] on button "Wood ($2)" at bounding box center [873, 208] width 56 height 19
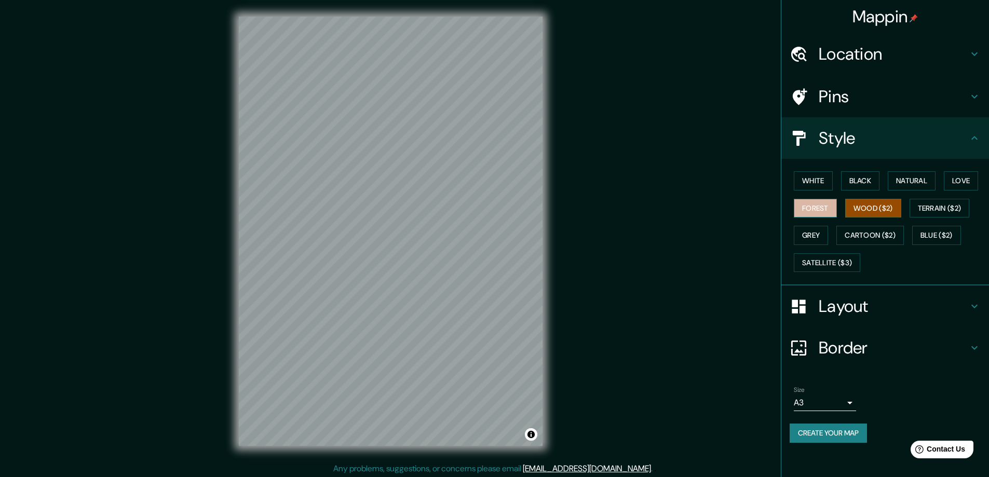
click at [831, 210] on button "Forest" at bounding box center [815, 208] width 43 height 19
click at [897, 208] on button "Wood ($2)" at bounding box center [873, 208] width 56 height 19
click at [824, 180] on button "White" at bounding box center [813, 180] width 39 height 19
click at [868, 178] on button "Black" at bounding box center [860, 180] width 39 height 19
click at [926, 208] on button "Terrain ($2)" at bounding box center [940, 208] width 60 height 19
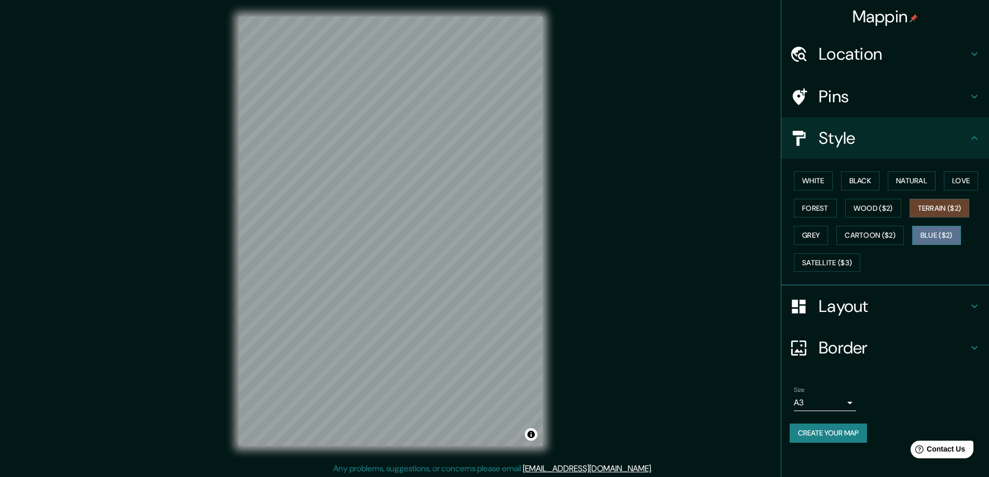
click at [922, 238] on button "Blue ($2)" at bounding box center [936, 235] width 49 height 19
click at [861, 244] on button "Cartoon ($2)" at bounding box center [871, 235] width 68 height 19
click at [859, 302] on h4 "Layout" at bounding box center [894, 306] width 150 height 21
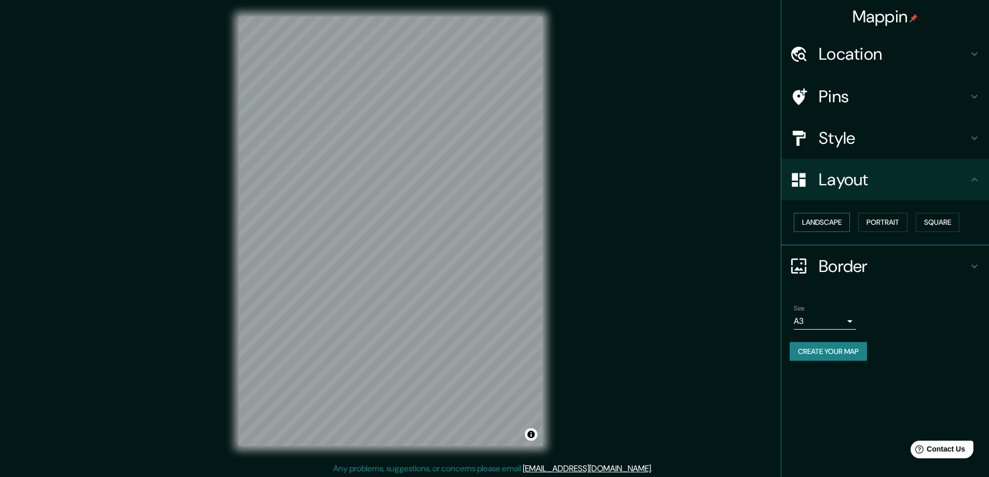
click at [846, 222] on button "Landscape" at bounding box center [822, 222] width 56 height 19
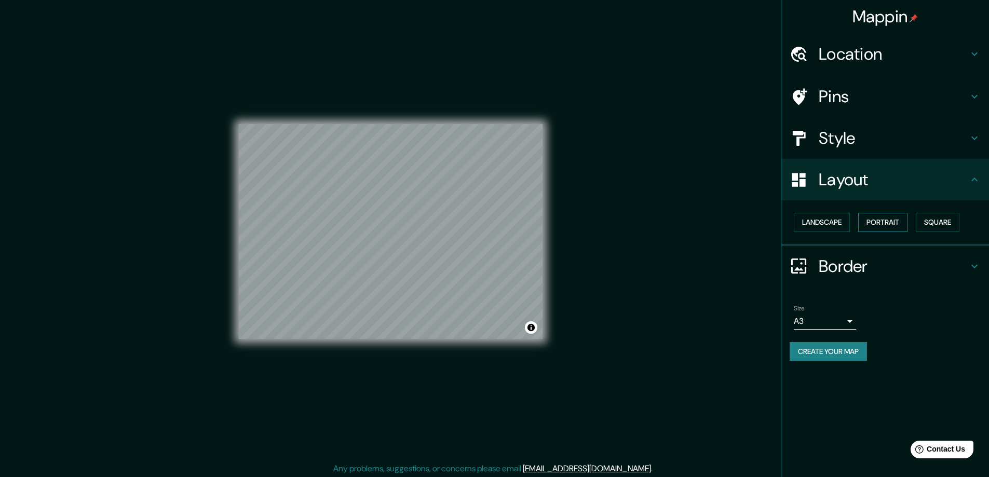
click at [867, 224] on button "Portrait" at bounding box center [882, 222] width 49 height 19
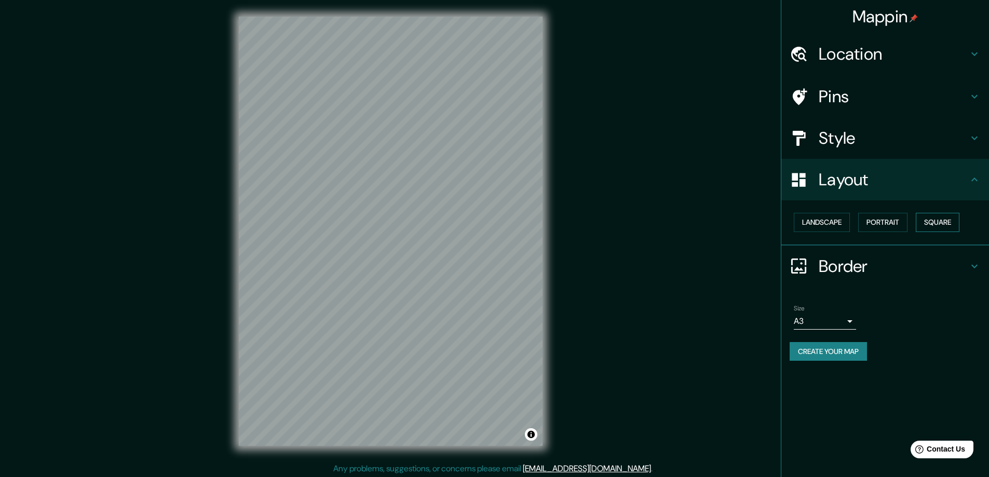
click at [938, 218] on button "Square" at bounding box center [938, 222] width 44 height 19
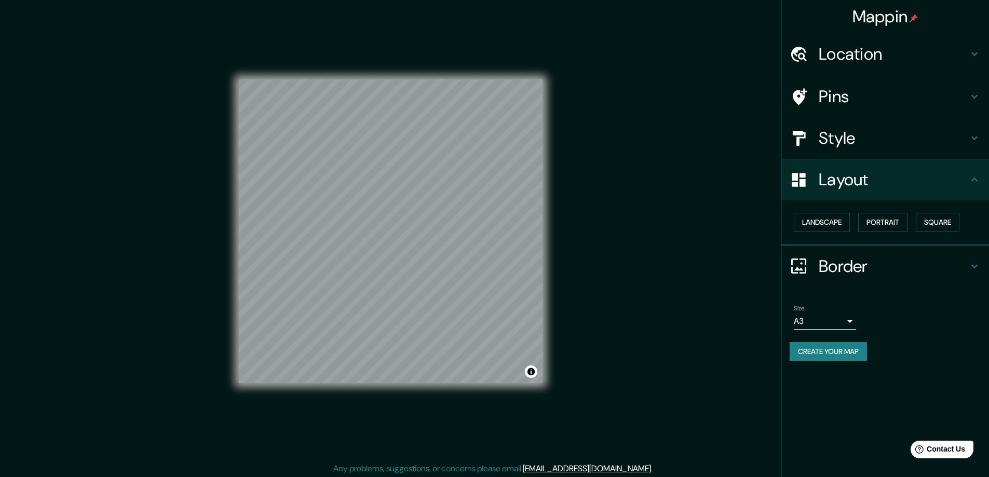
click at [916, 219] on div "Landscape [GEOGRAPHIC_DATA]" at bounding box center [889, 223] width 199 height 28
click at [887, 225] on button "Portrait" at bounding box center [882, 222] width 49 height 19
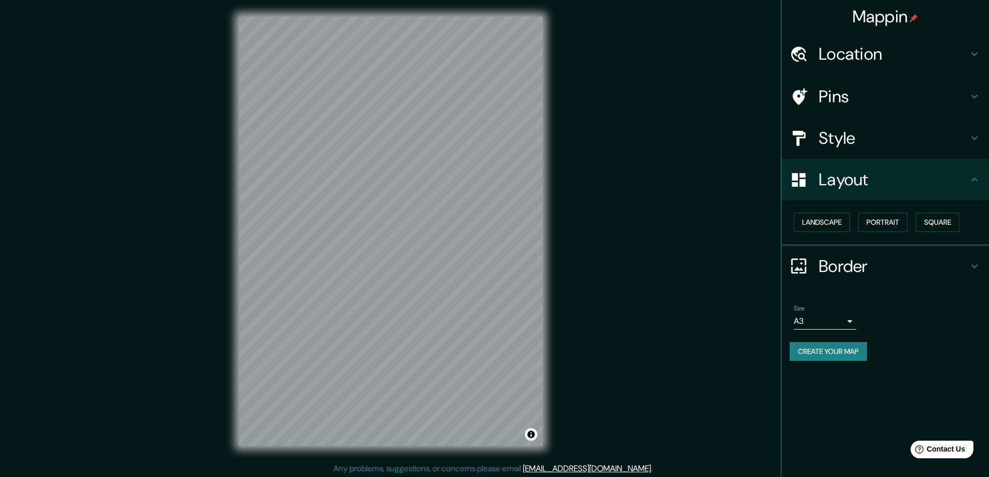
click at [880, 71] on div "Location" at bounding box center [886, 54] width 208 height 42
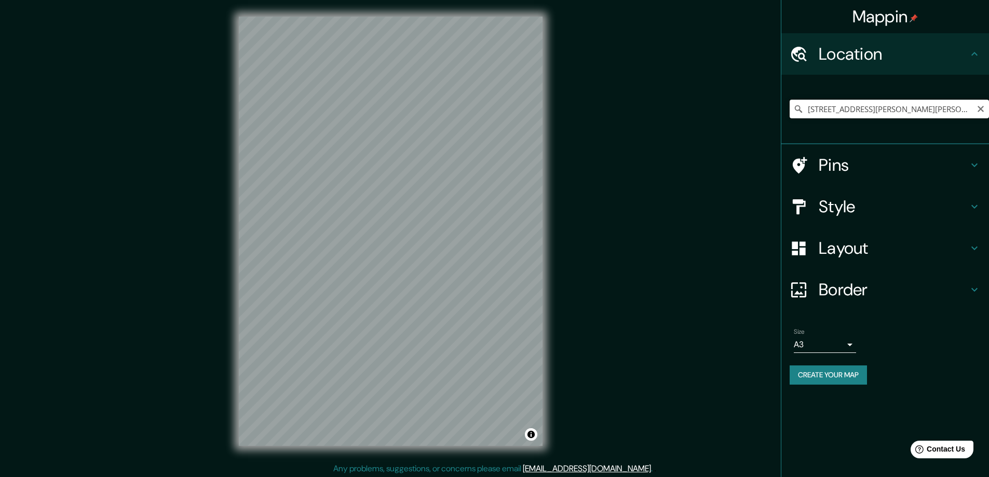
click at [868, 117] on input "[STREET_ADDRESS][PERSON_NAME][PERSON_NAME][PERSON_NAME]" at bounding box center [889, 109] width 199 height 19
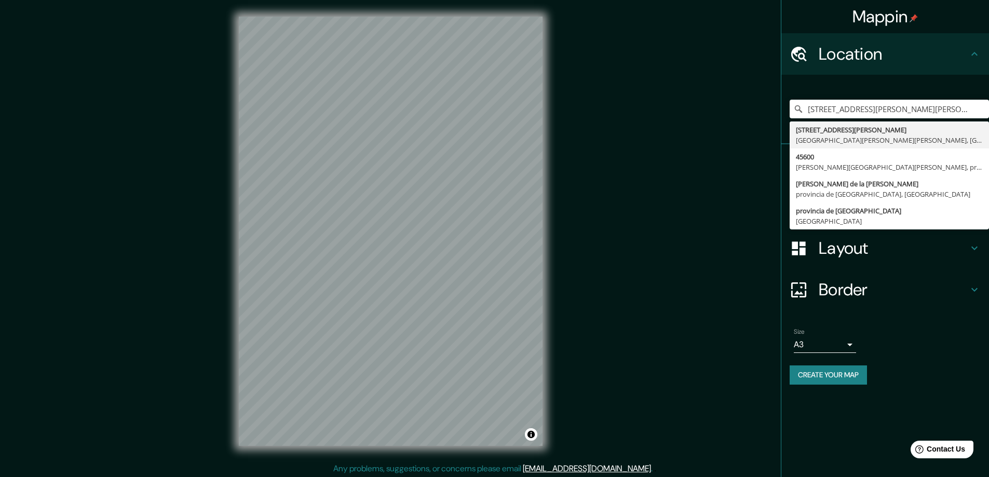
click at [928, 77] on div "[STREET_ADDRESS][PERSON_NAME][PERSON_NAME][PERSON_NAME] [STREET_ADDRESS][PERSON…" at bounding box center [886, 110] width 208 height 70
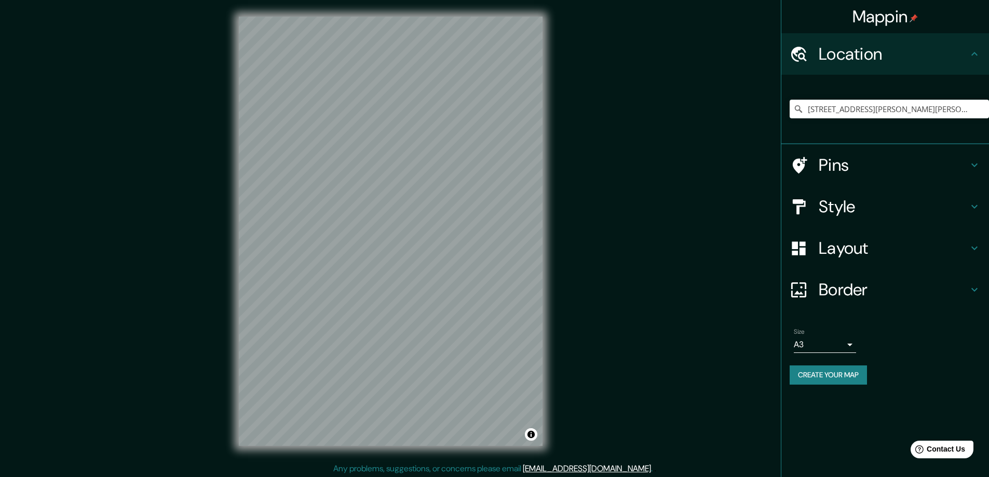
click at [861, 226] on div "Style" at bounding box center [886, 207] width 208 height 42
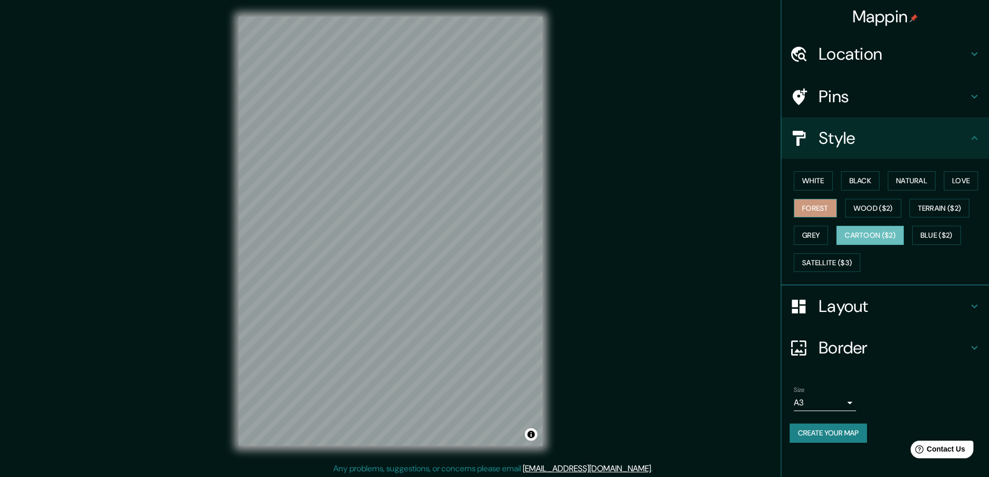
click at [823, 211] on button "Forest" at bounding box center [815, 208] width 43 height 19
click at [817, 226] on button "Grey" at bounding box center [811, 235] width 34 height 19
click at [820, 209] on button "Forest" at bounding box center [815, 208] width 43 height 19
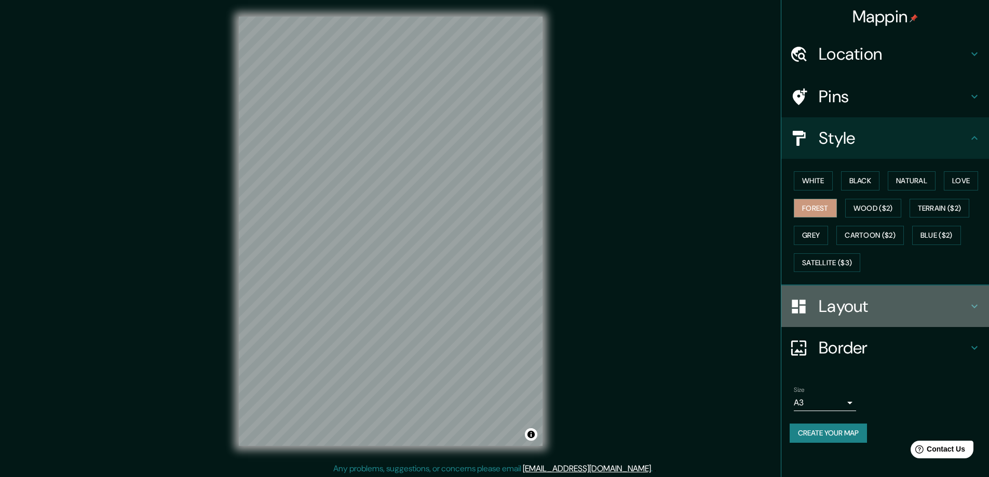
click at [901, 295] on div "Layout" at bounding box center [886, 307] width 208 height 42
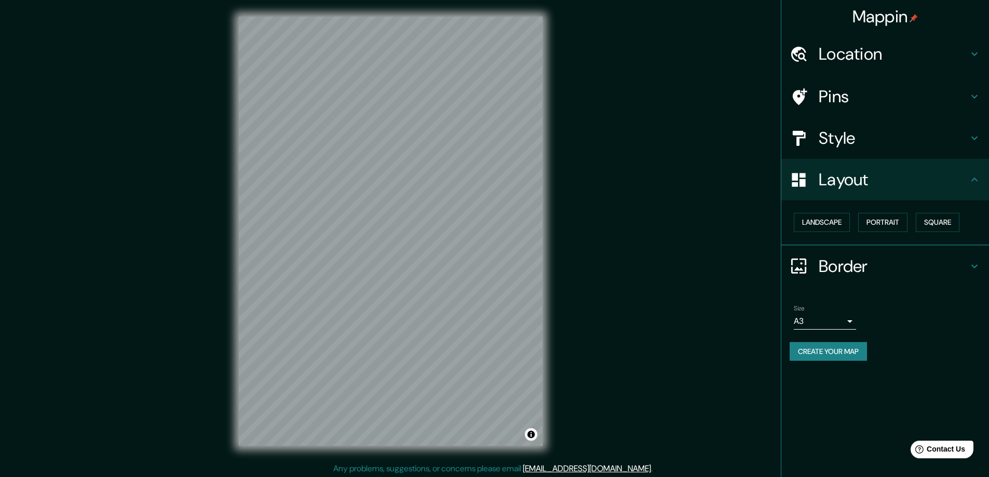
click at [868, 272] on h4 "Border" at bounding box center [894, 266] width 150 height 21
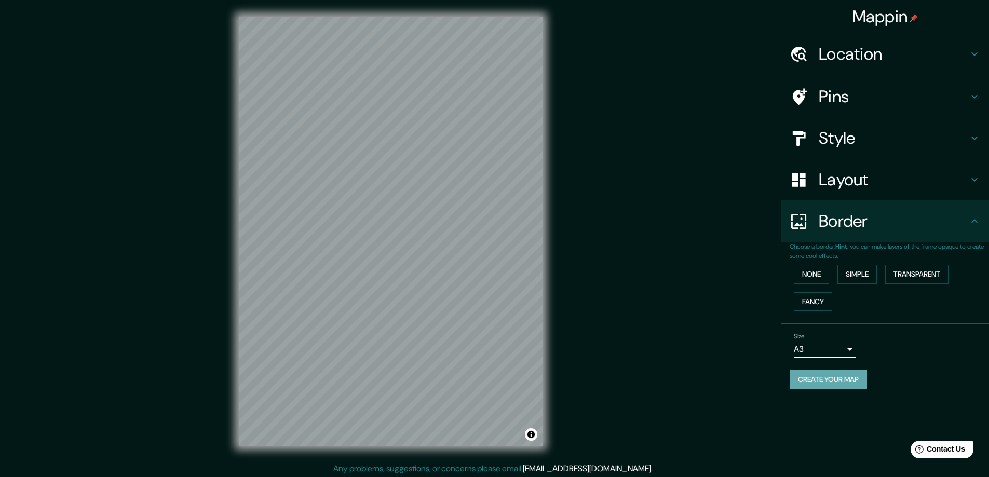
click at [847, 387] on button "Create your map" at bounding box center [828, 379] width 77 height 19
click at [939, 353] on div "Size A3 a4" at bounding box center [885, 345] width 191 height 33
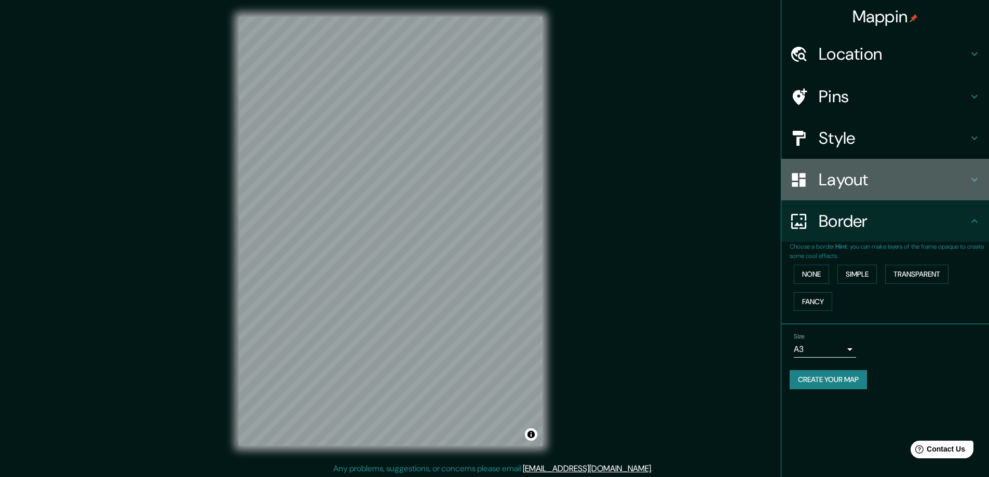
click at [844, 177] on h4 "Layout" at bounding box center [894, 179] width 150 height 21
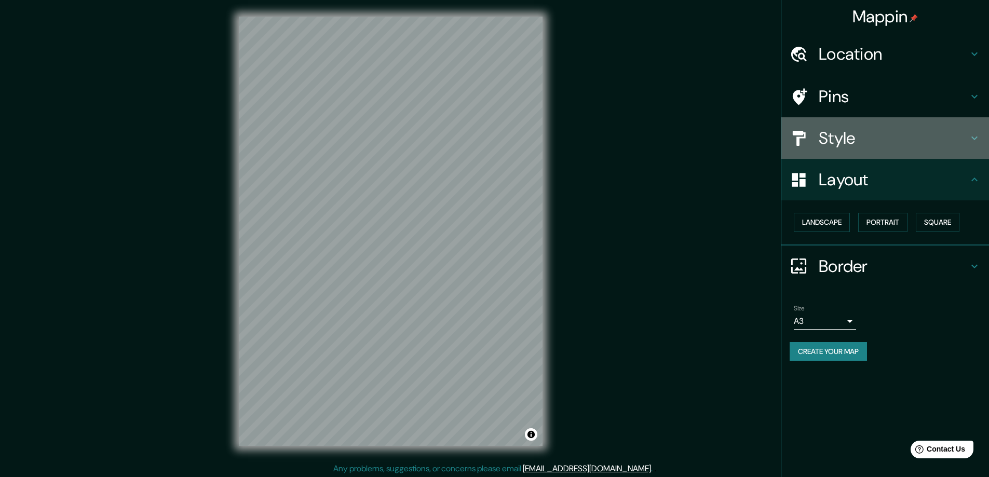
click at [863, 138] on h4 "Style" at bounding box center [894, 138] width 150 height 21
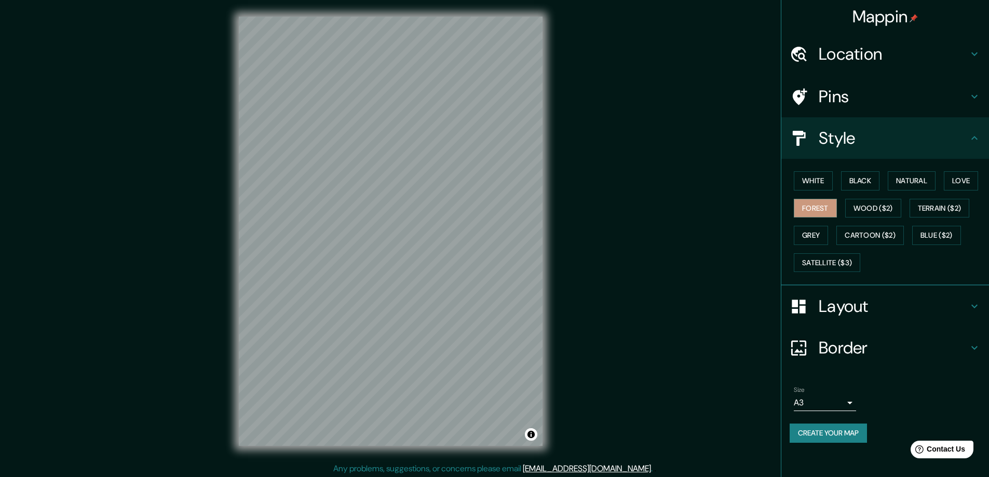
click at [829, 433] on button "Create your map" at bounding box center [828, 433] width 77 height 19
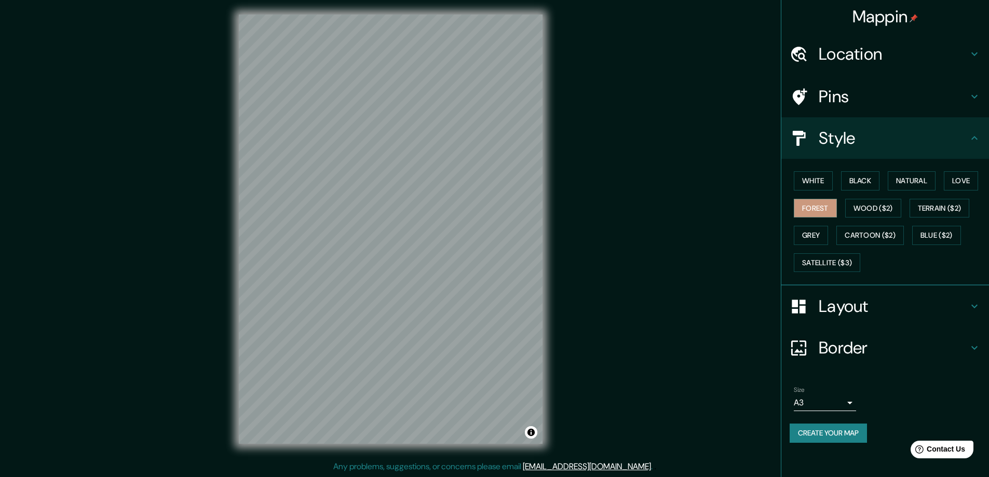
click at [687, 227] on div "Mappin Location [STREET_ADDRESS][PERSON_NAME][PERSON_NAME][PERSON_NAME] [STREET…" at bounding box center [494, 237] width 989 height 479
